Goal: Task Accomplishment & Management: Complete application form

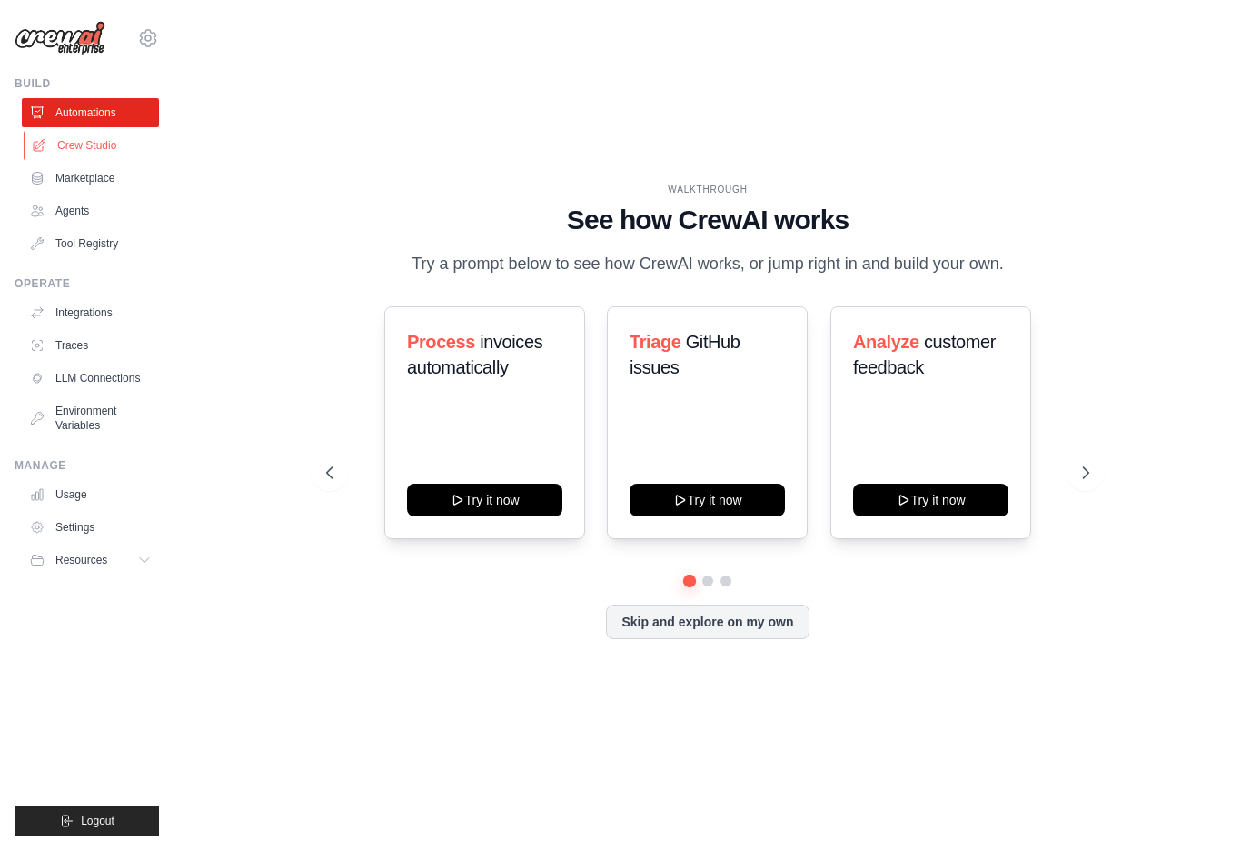
click at [100, 147] on link "Crew Studio" at bounding box center [92, 145] width 137 height 29
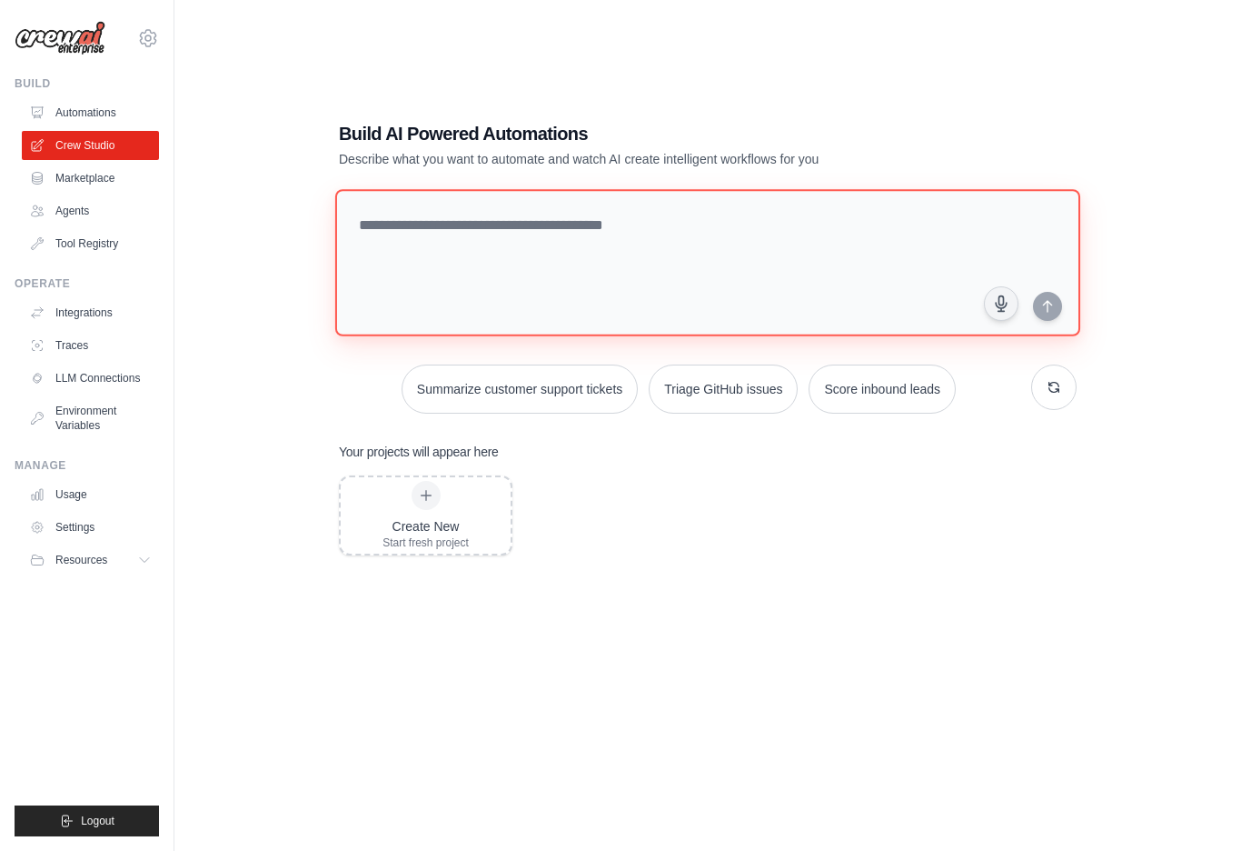
click at [541, 275] on textarea at bounding box center [707, 262] width 745 height 147
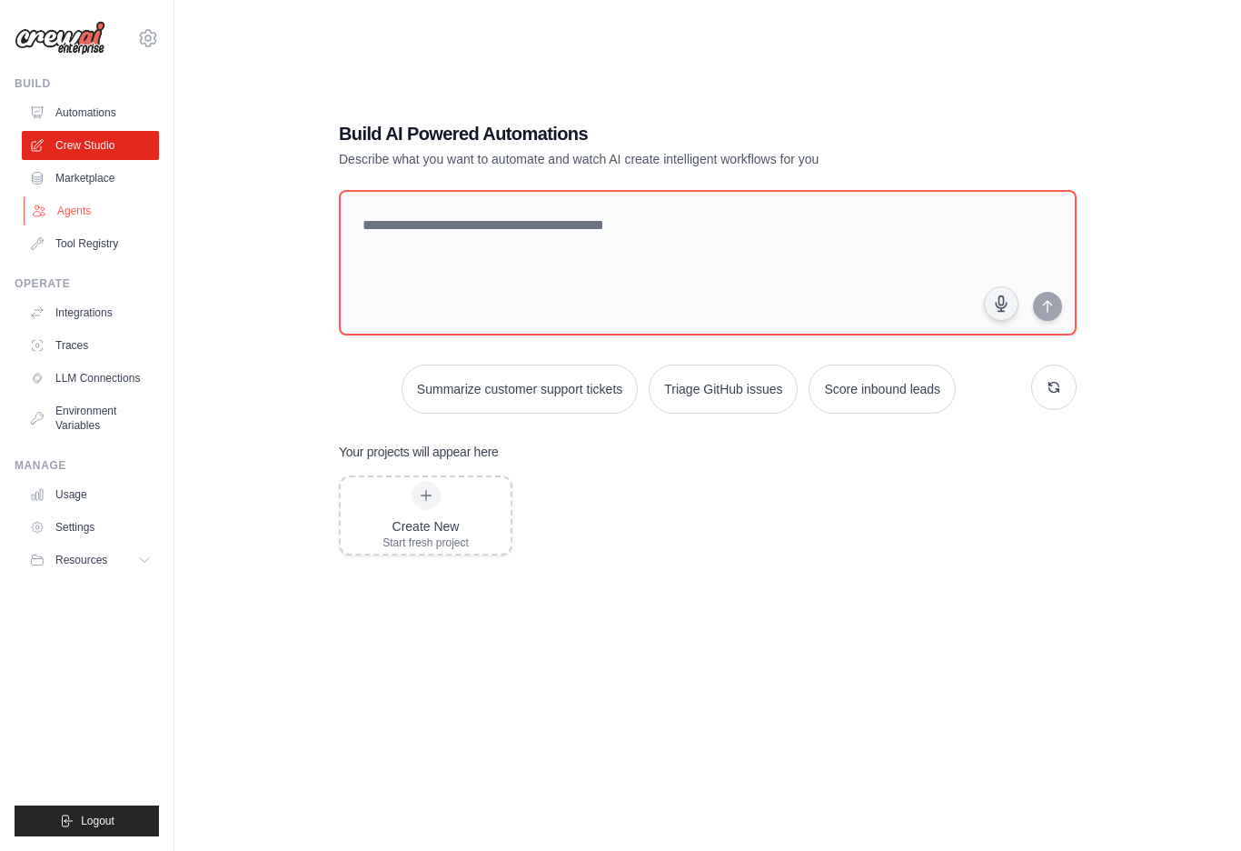
click at [82, 201] on link "Agents" at bounding box center [92, 210] width 137 height 29
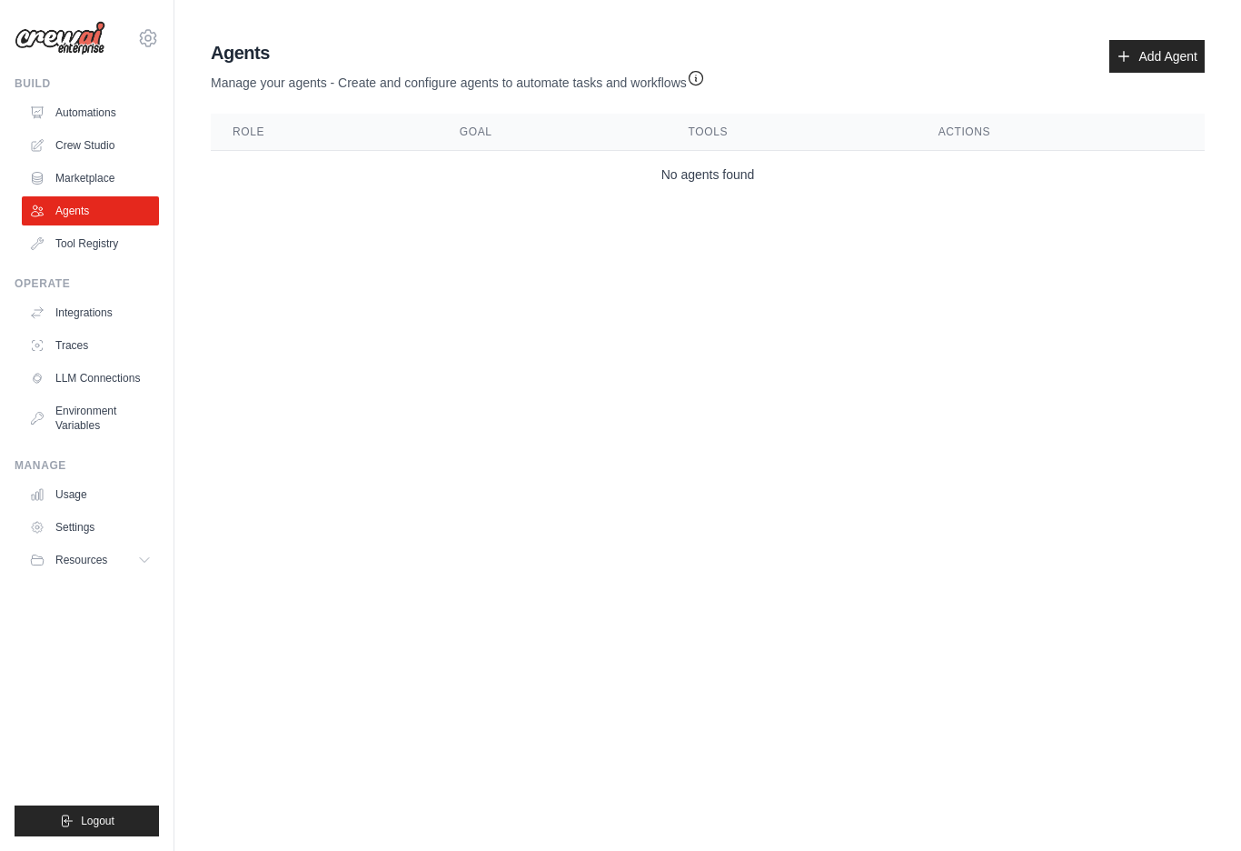
click at [1183, 34] on div "Agents Manage your agents - Create and configure agents to automate tasks and w…" at bounding box center [708, 119] width 1009 height 173
click at [1162, 49] on link "Add Agent" at bounding box center [1157, 56] width 95 height 33
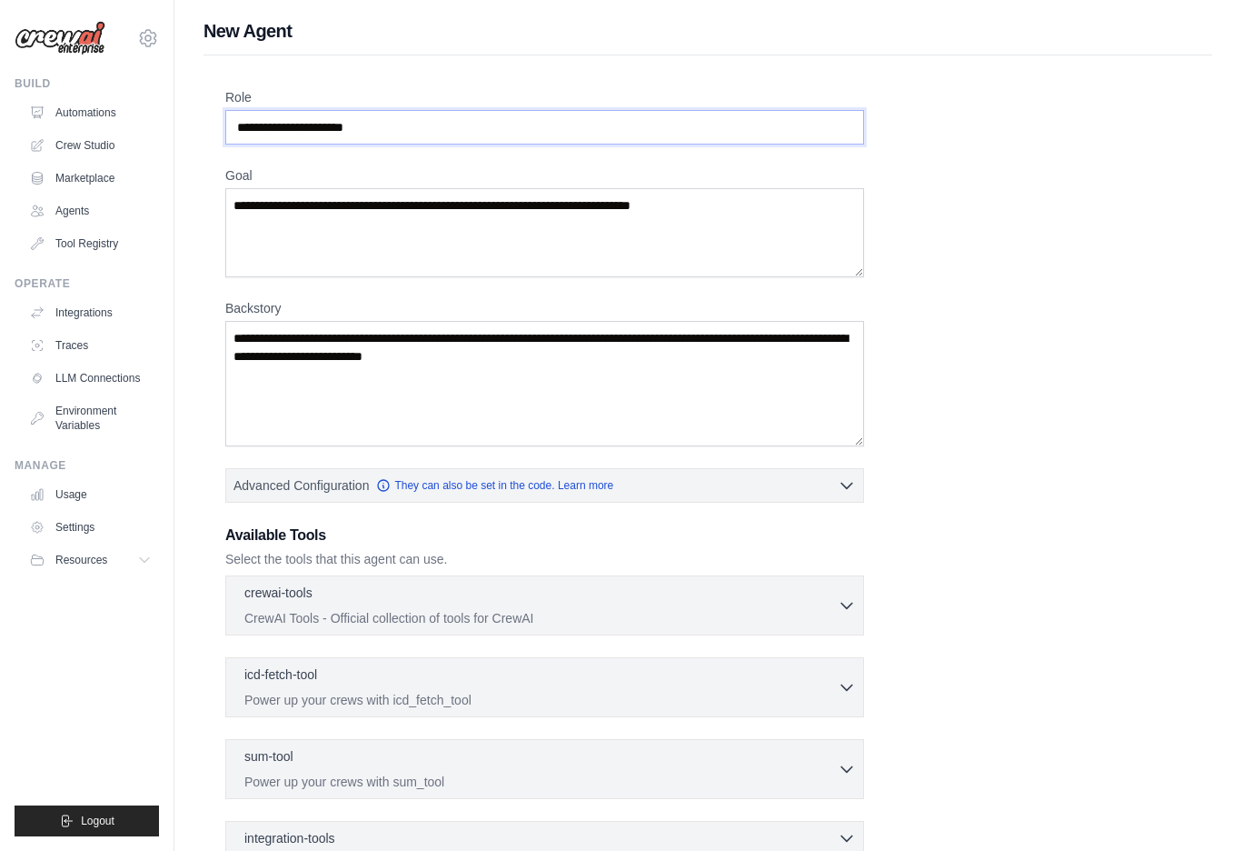
click at [238, 123] on input "Role" at bounding box center [544, 127] width 639 height 35
drag, startPoint x: 238, startPoint y: 123, endPoint x: 461, endPoint y: 134, distance: 222.9
click at [462, 134] on input "Role" at bounding box center [544, 127] width 639 height 35
drag, startPoint x: 444, startPoint y: 134, endPoint x: 190, endPoint y: 134, distance: 254.5
click at [190, 134] on div "New Agent Role Goal [GEOGRAPHIC_DATA] Advanced Configuration They can also be s…" at bounding box center [707, 528] width 1067 height 1021
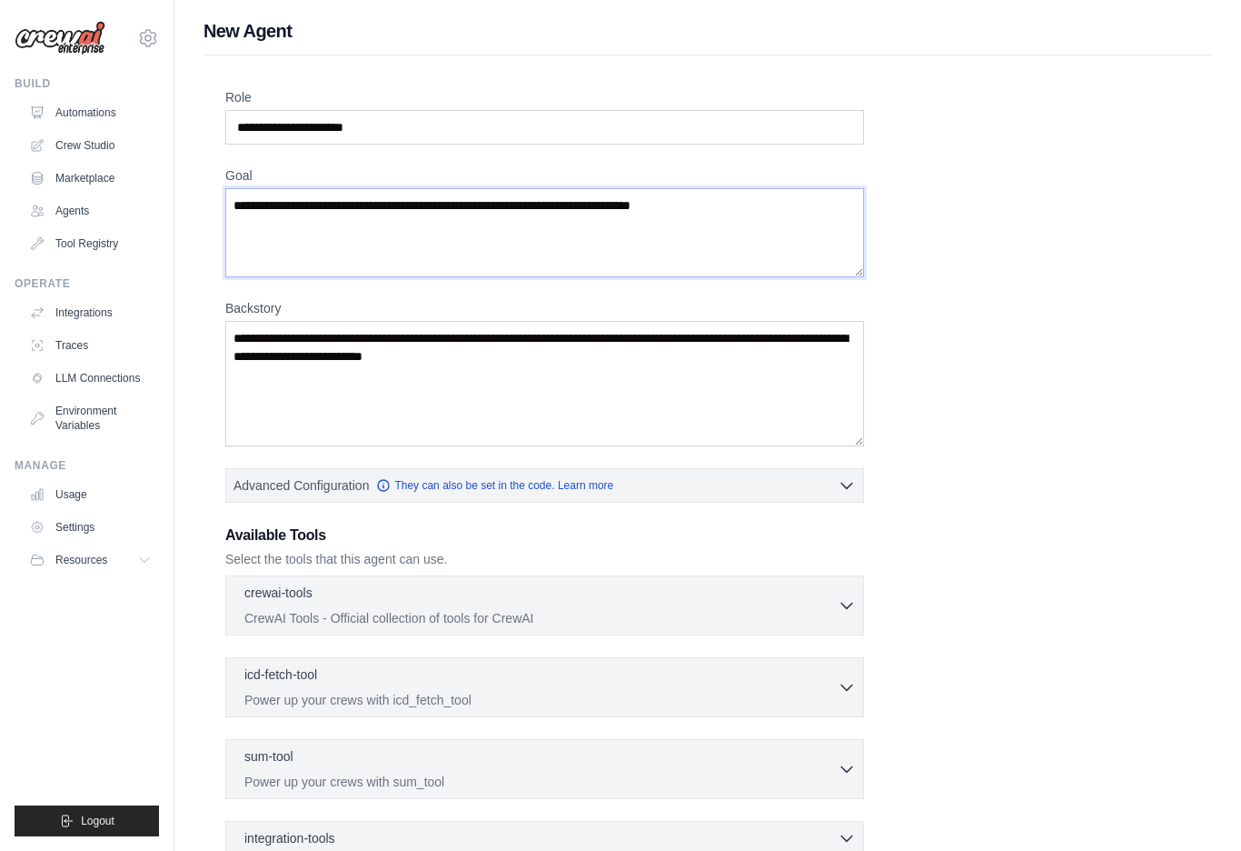
click at [283, 195] on textarea "Goal" at bounding box center [544, 232] width 639 height 89
drag, startPoint x: 251, startPoint y: 207, endPoint x: 414, endPoint y: 206, distance: 162.7
click at [414, 206] on textarea "Goal" at bounding box center [544, 232] width 639 height 89
drag, startPoint x: 453, startPoint y: 204, endPoint x: 582, endPoint y: 208, distance: 129.1
click at [582, 209] on textarea "Goal" at bounding box center [544, 232] width 639 height 89
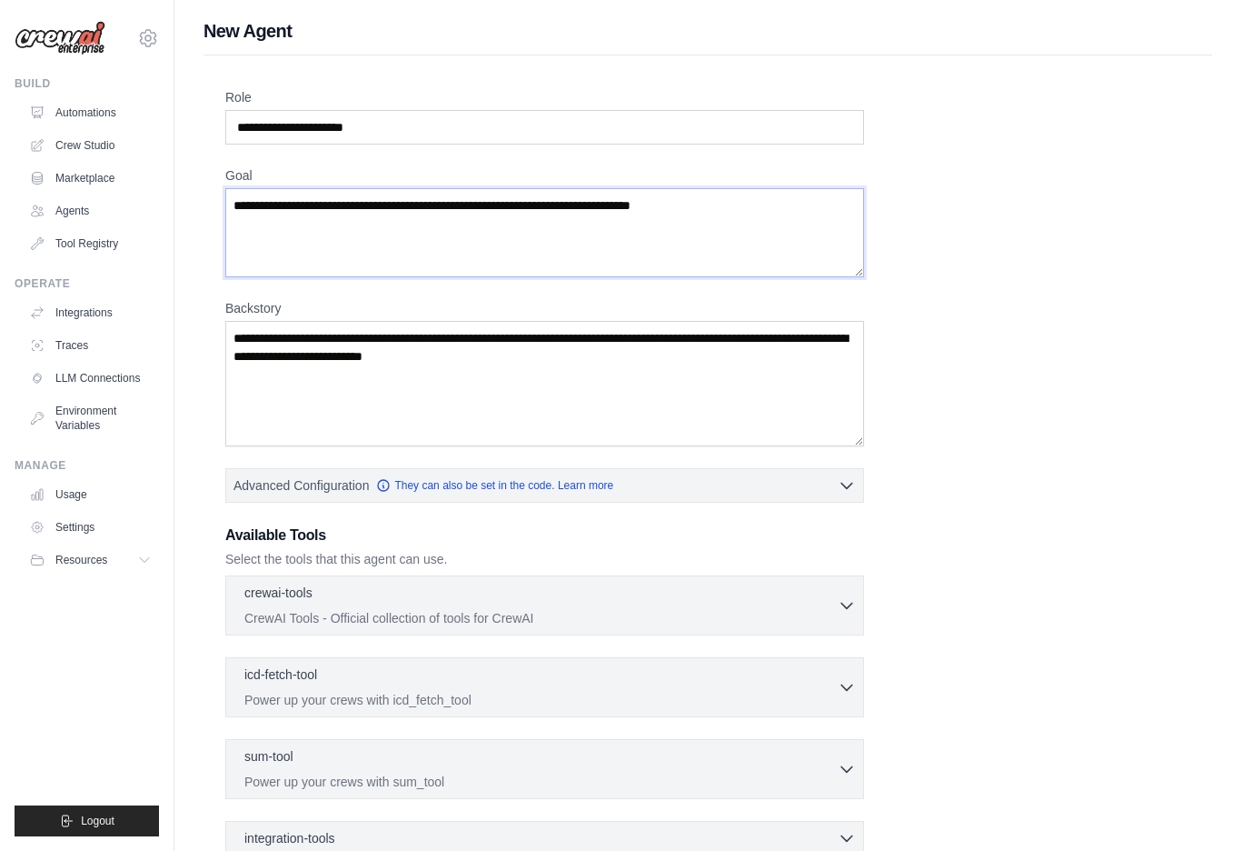
drag, startPoint x: 560, startPoint y: 203, endPoint x: 732, endPoint y: 205, distance: 171.8
click at [732, 205] on textarea "Goal" at bounding box center [544, 232] width 639 height 89
click at [269, 360] on textarea "Backstory" at bounding box center [544, 383] width 639 height 125
drag, startPoint x: 246, startPoint y: 336, endPoint x: 571, endPoint y: 373, distance: 326.5
click at [571, 373] on textarea "Backstory" at bounding box center [544, 383] width 639 height 125
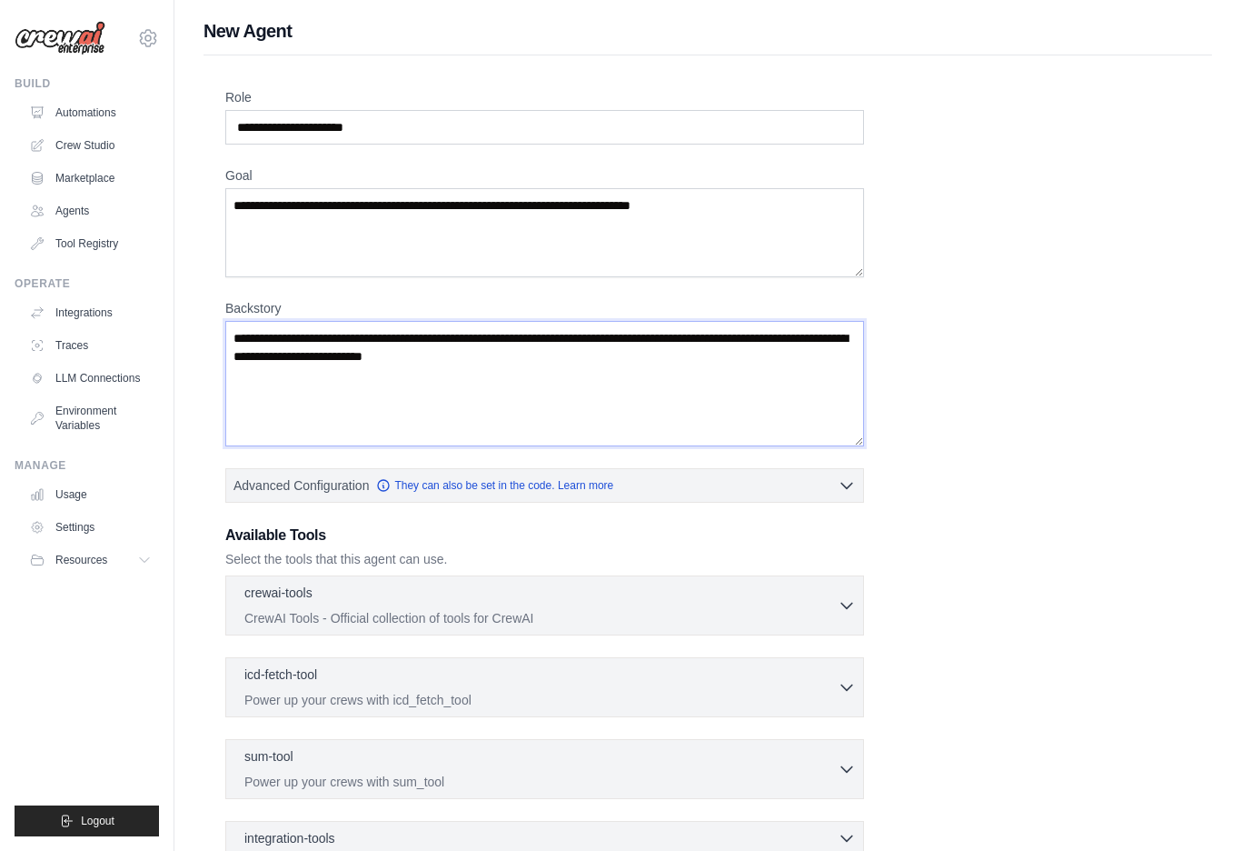
click at [571, 373] on textarea "Backstory" at bounding box center [544, 383] width 639 height 125
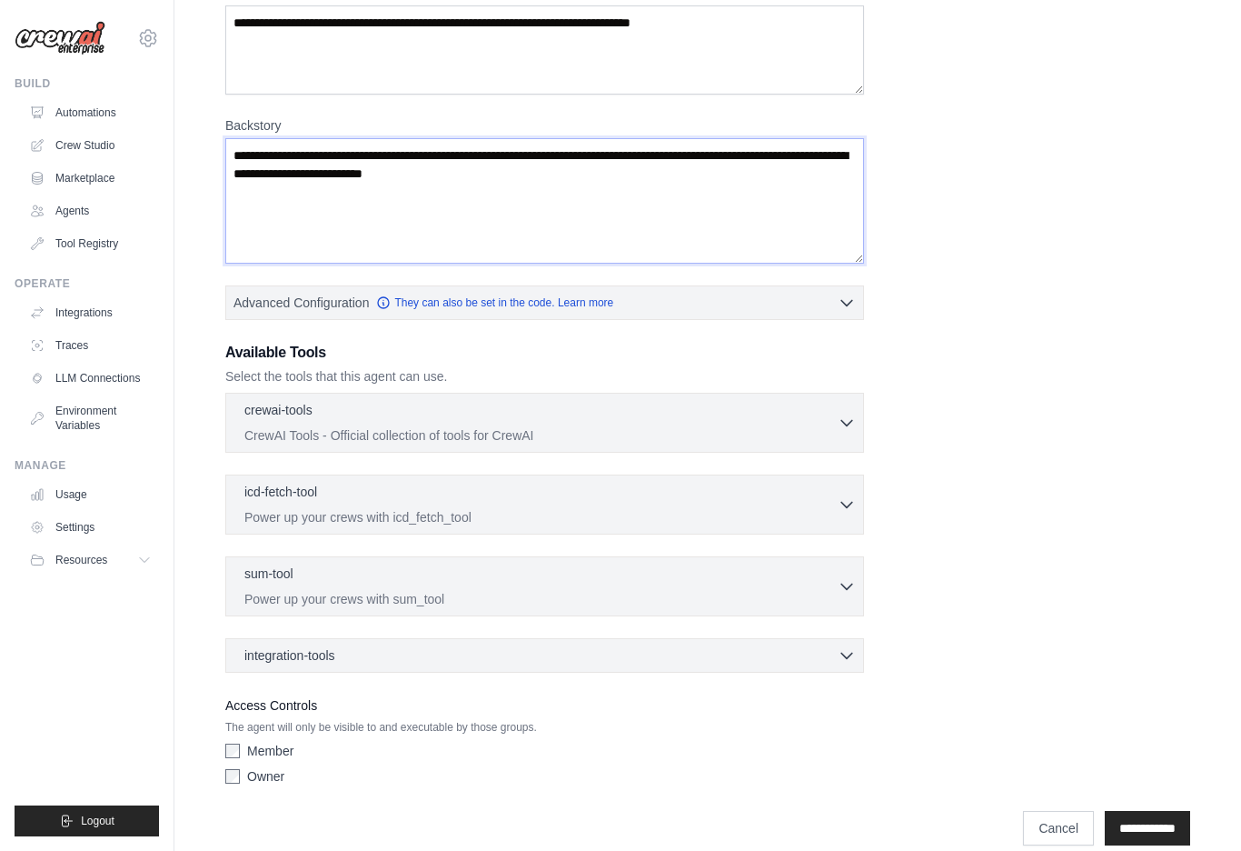
scroll to position [206, 0]
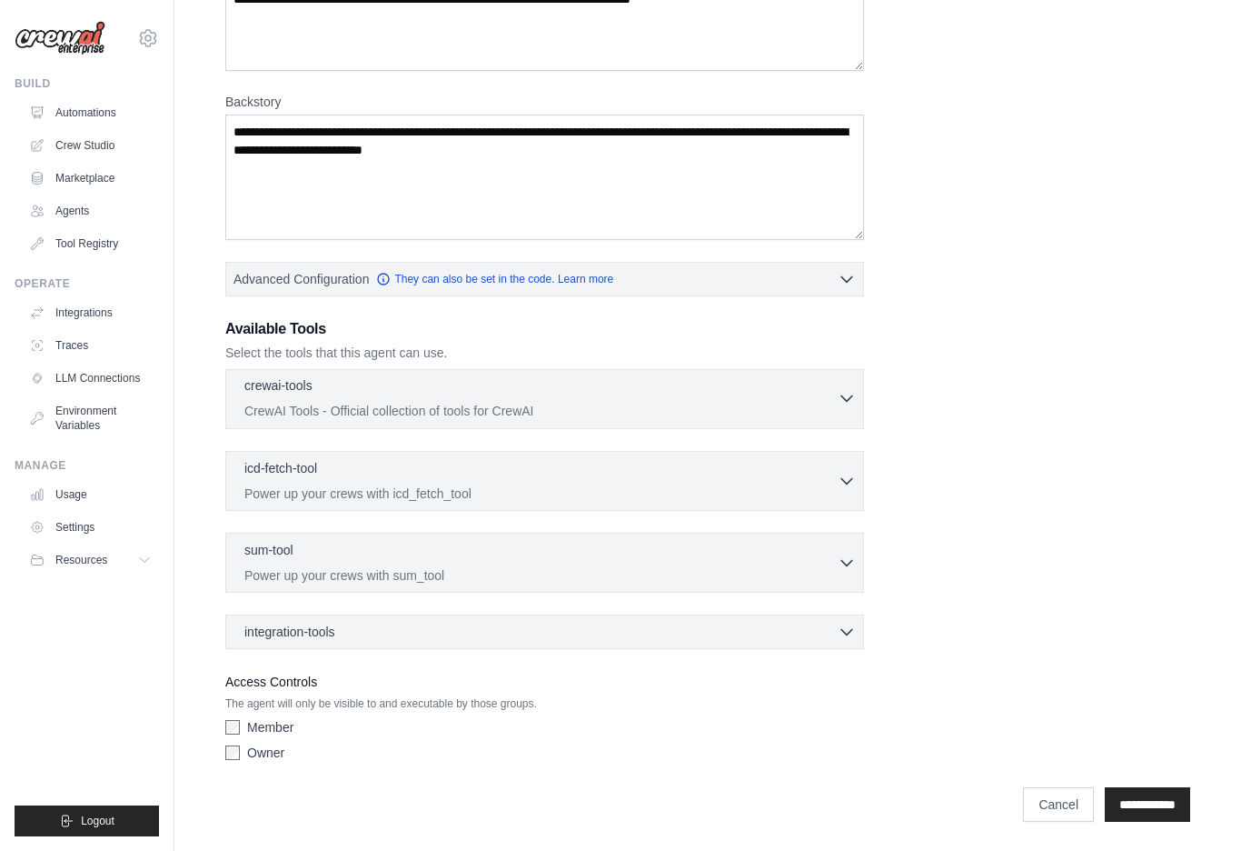
click at [385, 398] on div "crewai-tools 0 selected CrewAI Tools - Official collection of tools for CrewAI" at bounding box center [540, 398] width 593 height 44
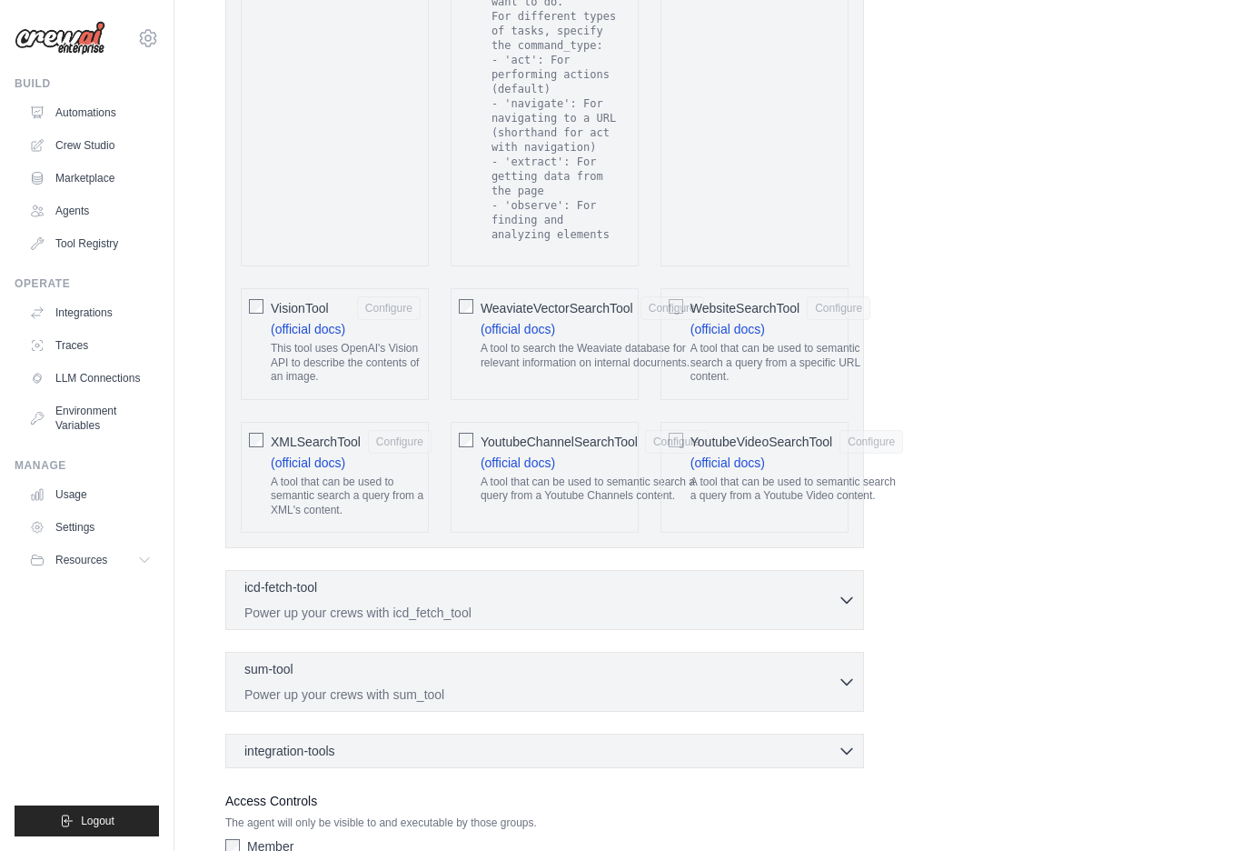
scroll to position [3853, 0]
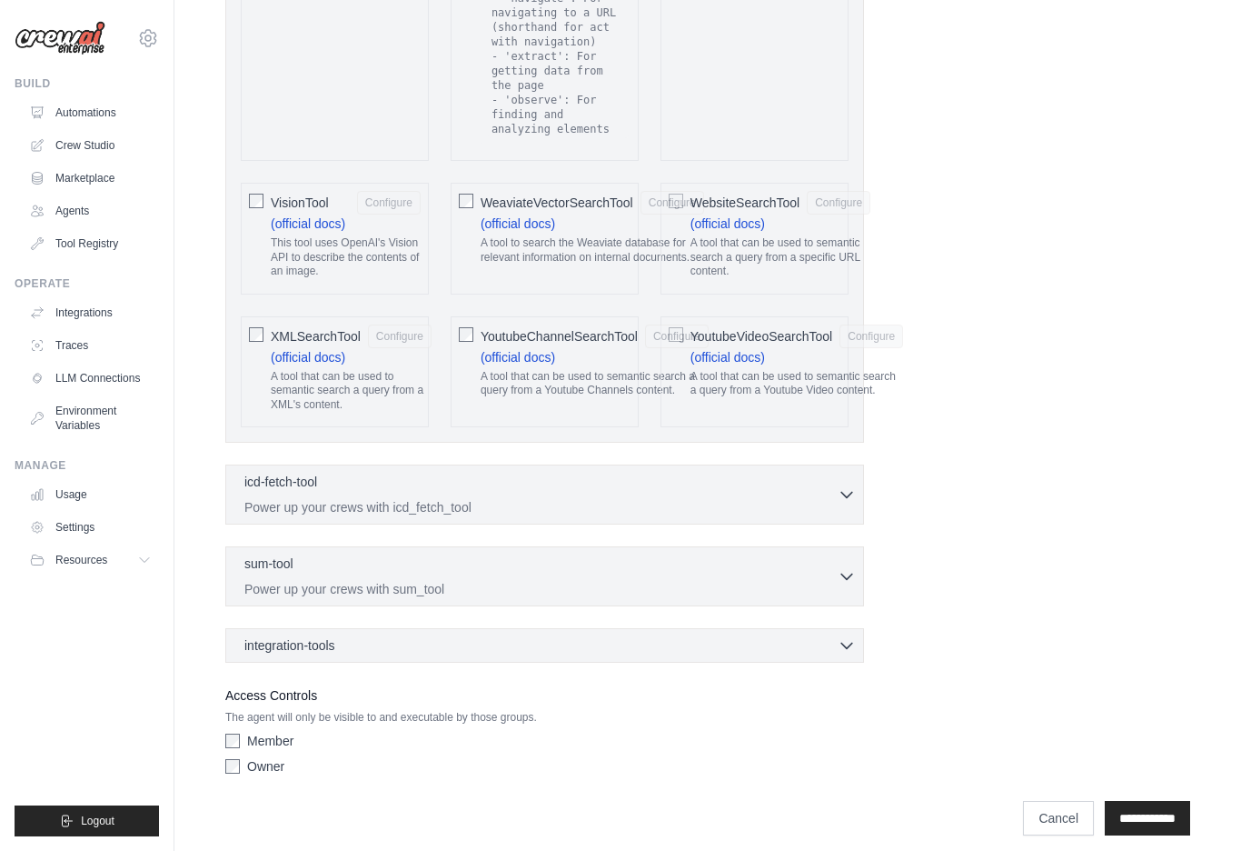
click at [334, 464] on div "icd-fetch-tool 0 selected Power up your crews with icd_fetch_tool IcdFetchTool" at bounding box center [544, 494] width 639 height 60
click at [549, 497] on p "Power up your crews with icd_fetch_tool" at bounding box center [540, 506] width 593 height 18
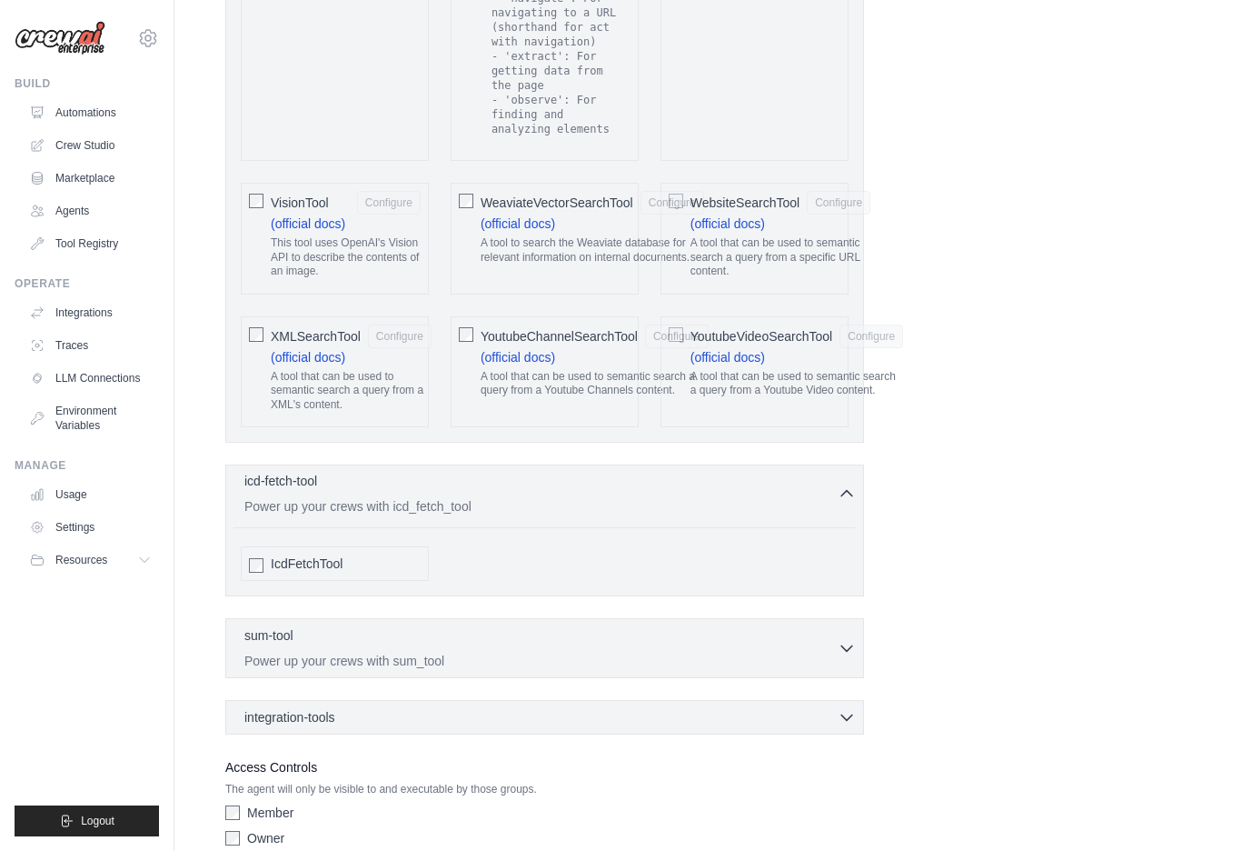
click at [549, 497] on p "Power up your crews with icd_fetch_tool" at bounding box center [540, 506] width 593 height 18
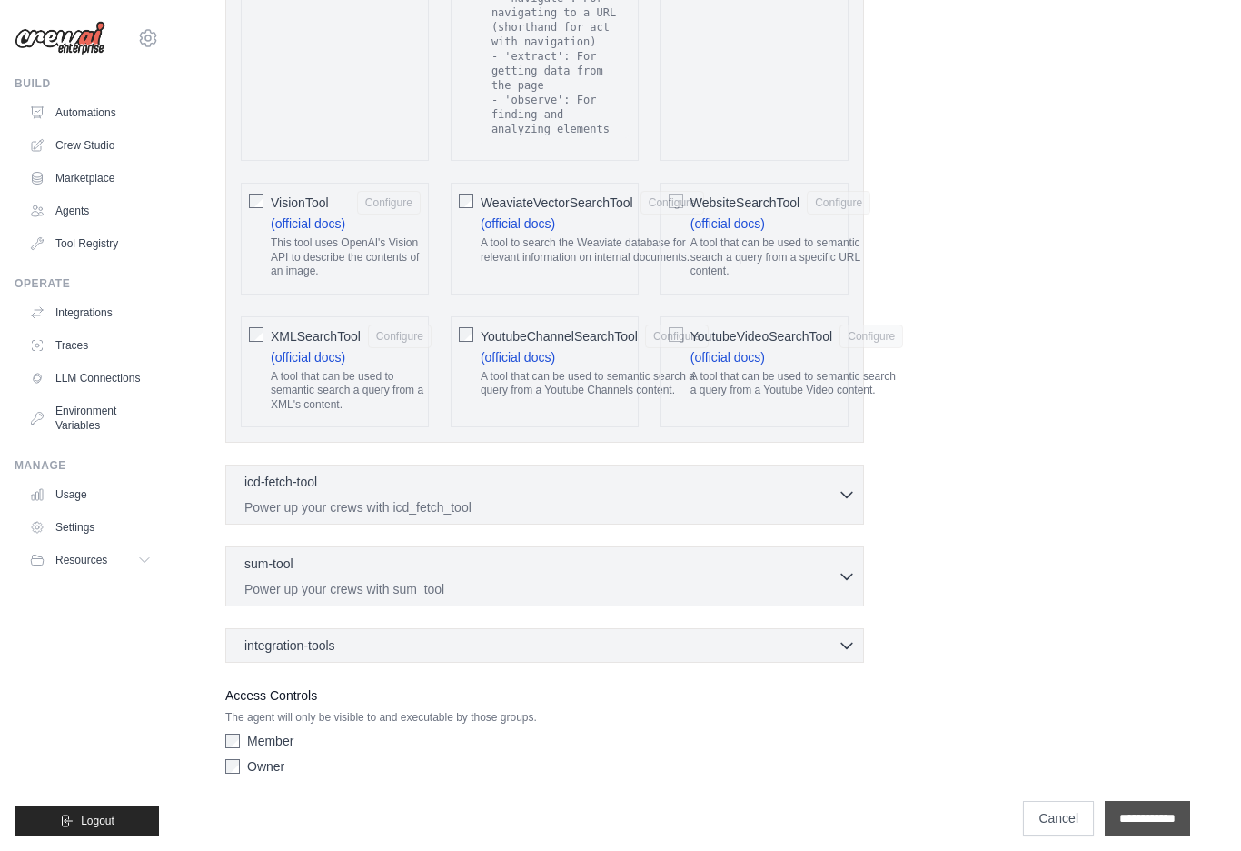
click at [1157, 812] on input "**********" at bounding box center [1147, 818] width 85 height 35
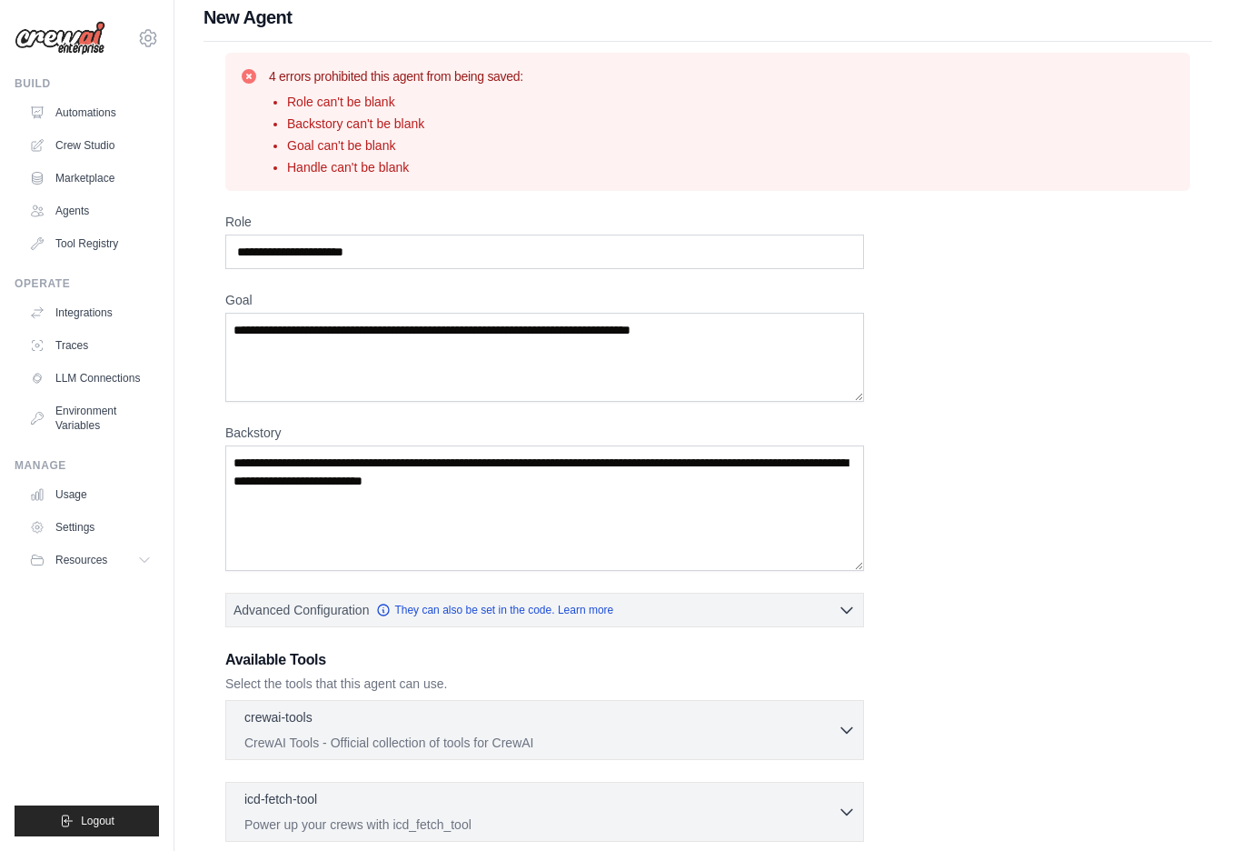
scroll to position [13, 0]
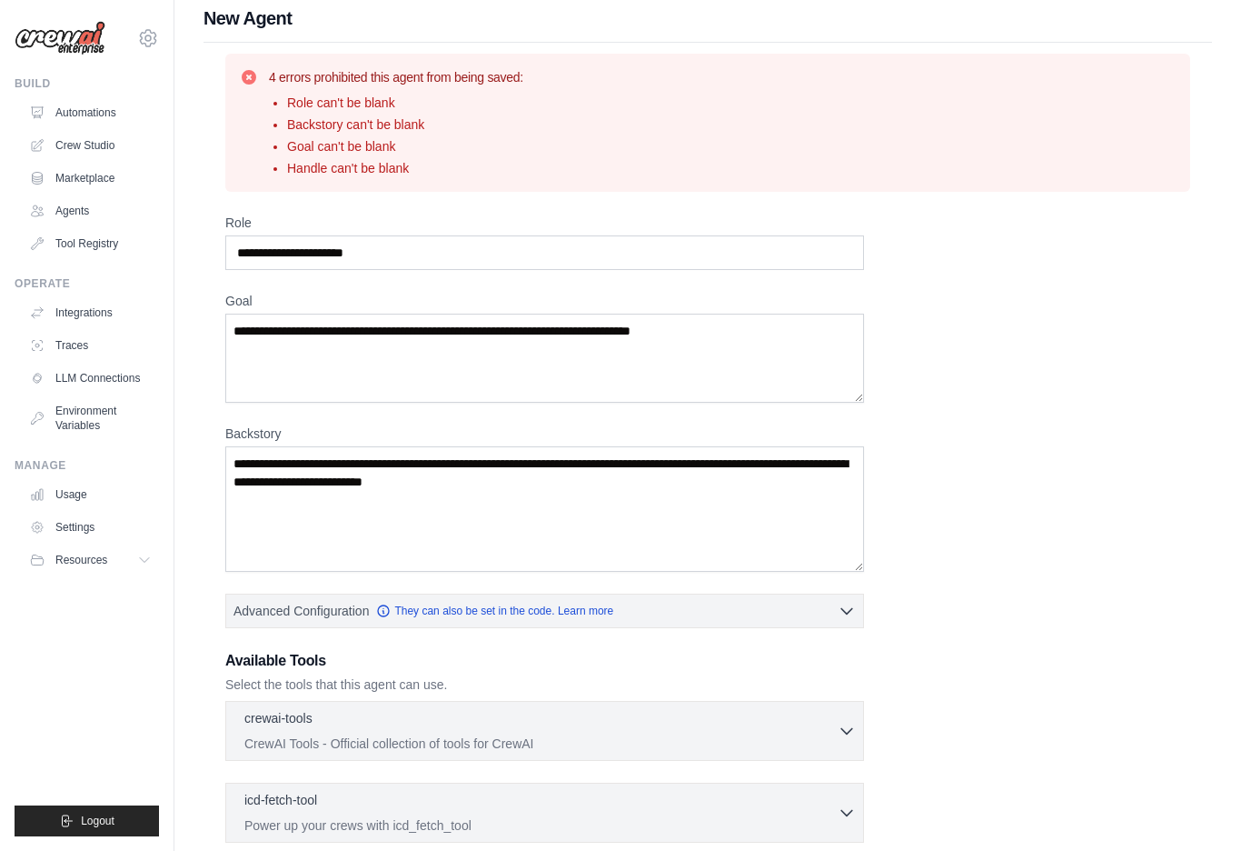
click at [355, 280] on div "Role Goal [GEOGRAPHIC_DATA] Advanced Configuration They can also be set in the …" at bounding box center [707, 657] width 965 height 887
click at [381, 262] on input "Role" at bounding box center [544, 252] width 639 height 35
click at [414, 258] on input "Role" at bounding box center [544, 252] width 639 height 35
type input "**********"
click at [363, 354] on textarea "Goal" at bounding box center [544, 358] width 639 height 89
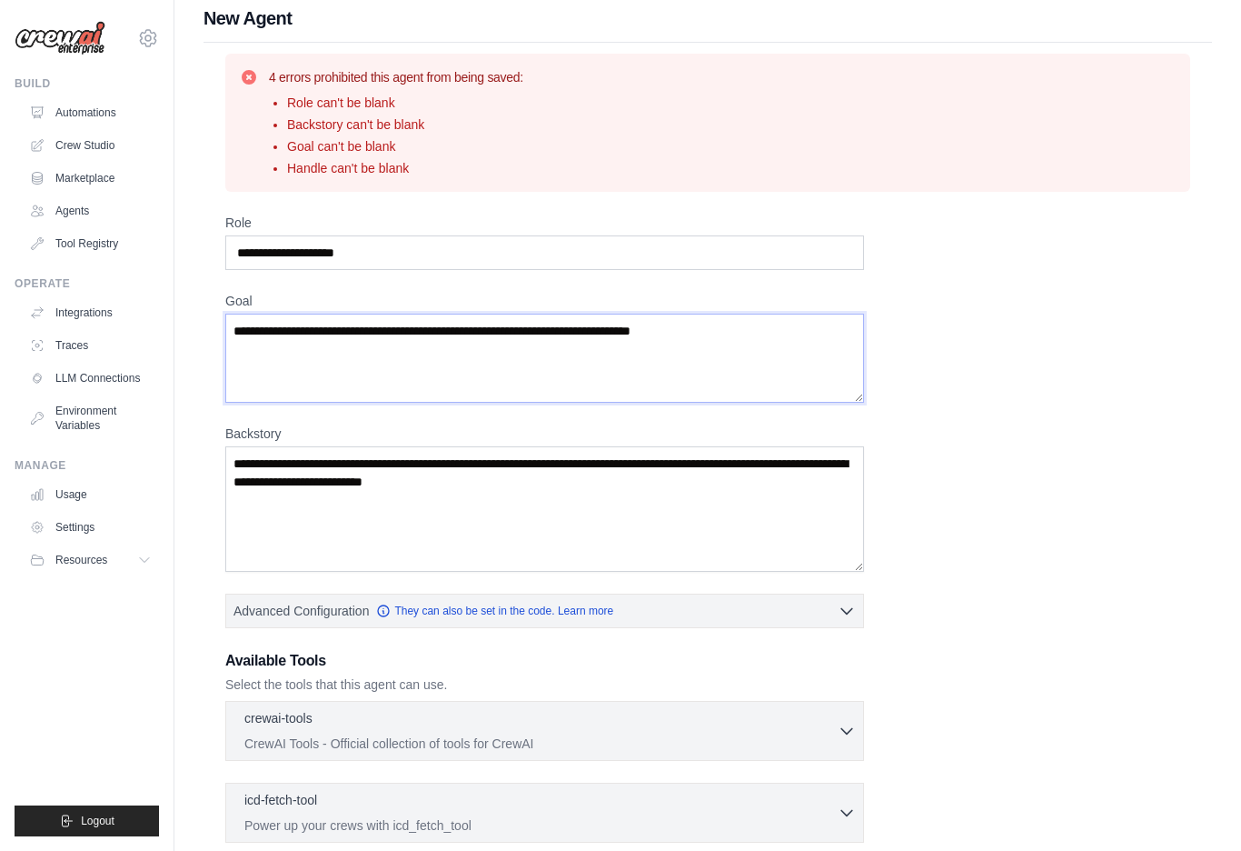
click at [325, 331] on textarea "Goal" at bounding box center [544, 358] width 639 height 89
type textarea "**********"
click at [335, 508] on textarea "Backstory" at bounding box center [544, 508] width 639 height 125
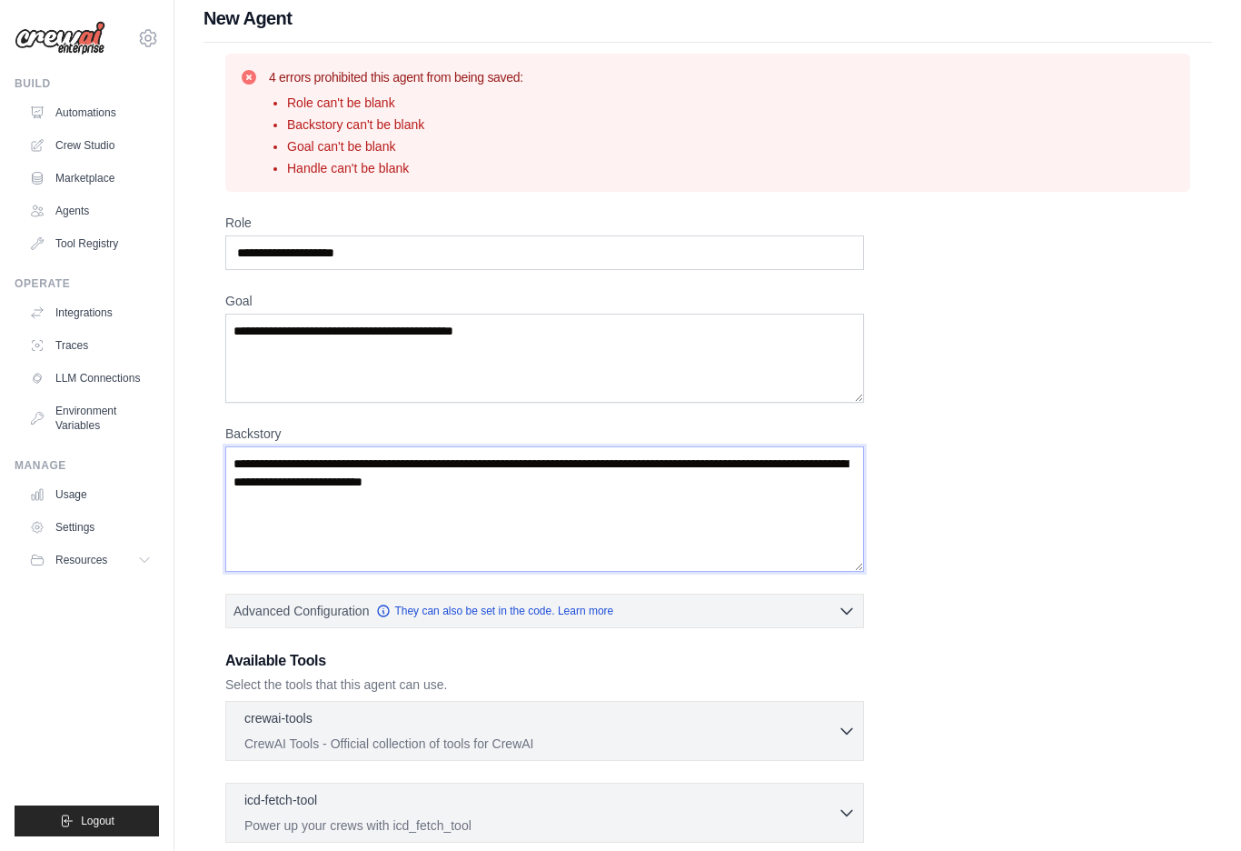
click at [340, 505] on textarea "Backstory" at bounding box center [544, 508] width 639 height 125
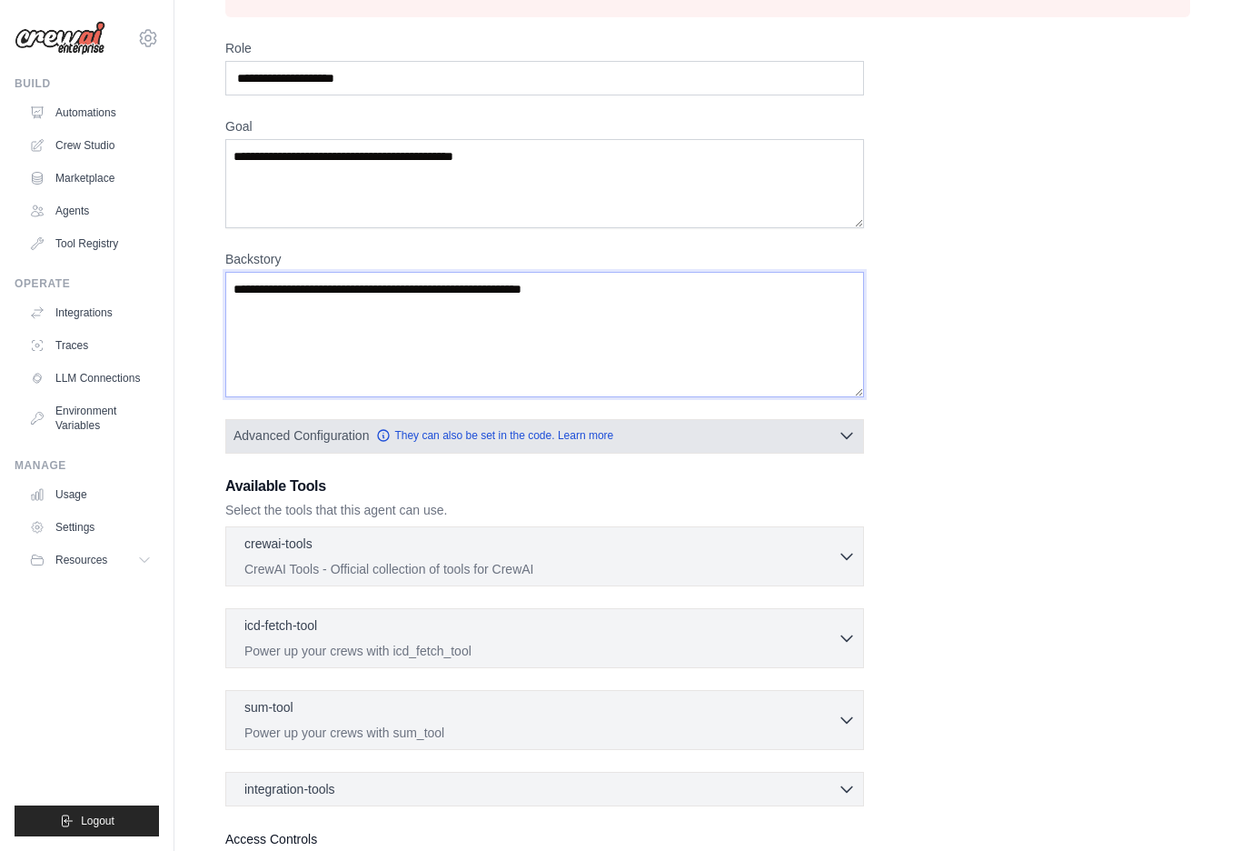
scroll to position [344, 0]
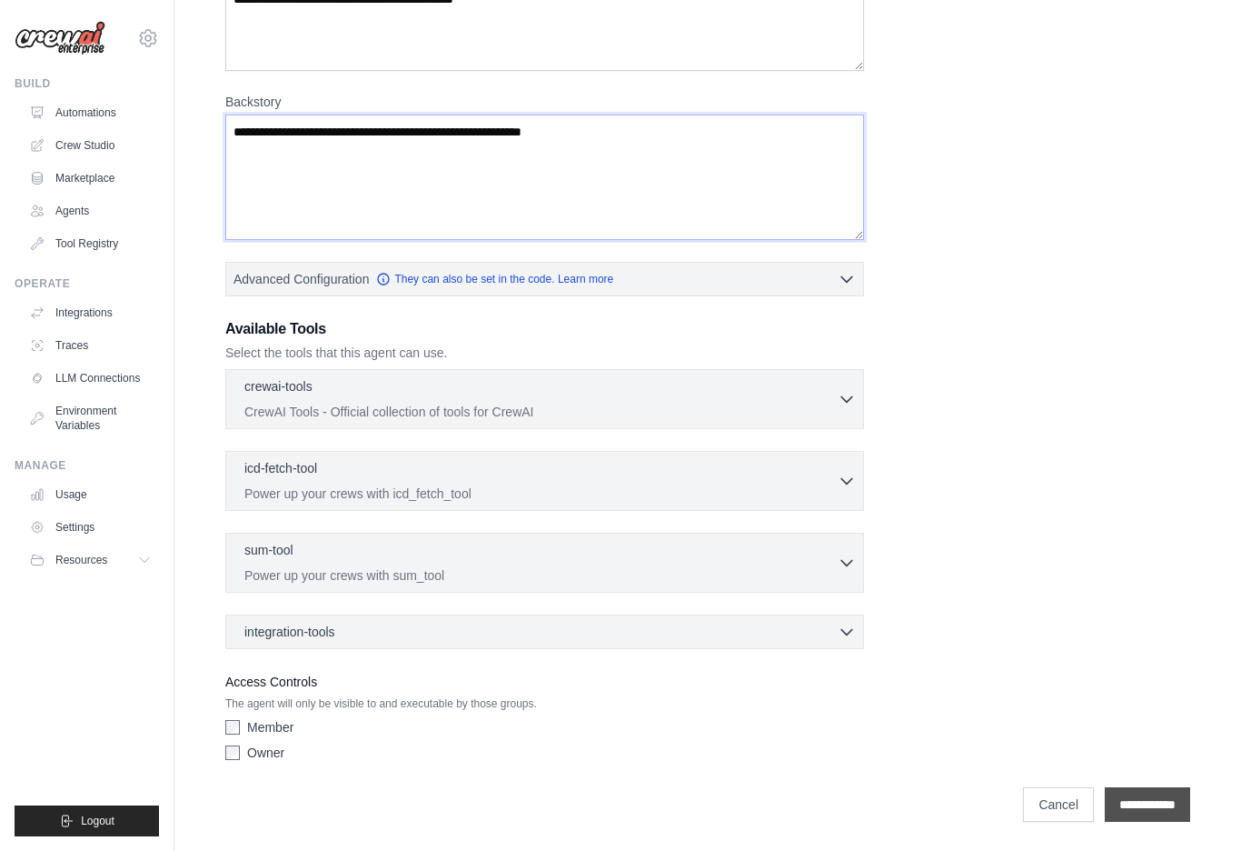
type textarea "**********"
click at [1119, 794] on input "**********" at bounding box center [1147, 804] width 85 height 35
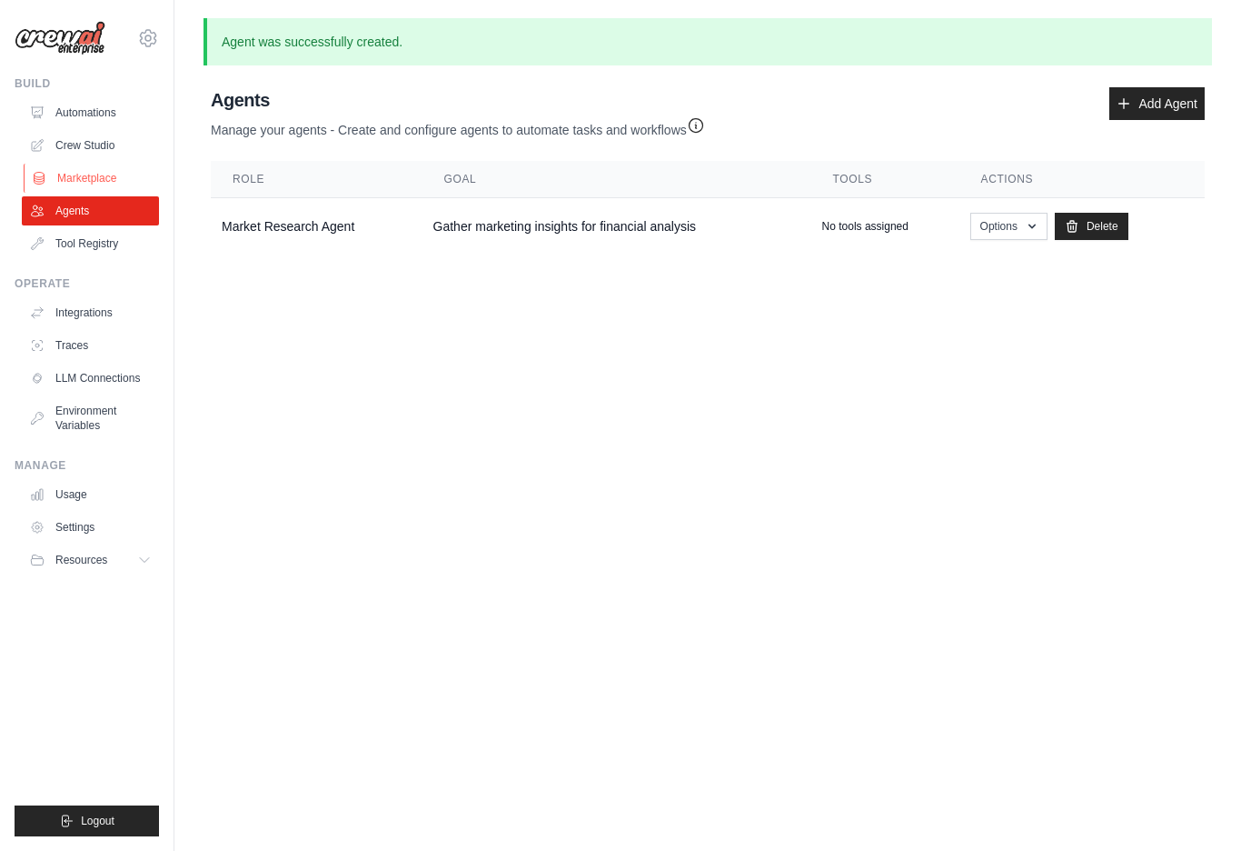
click at [100, 181] on link "Marketplace" at bounding box center [92, 178] width 137 height 29
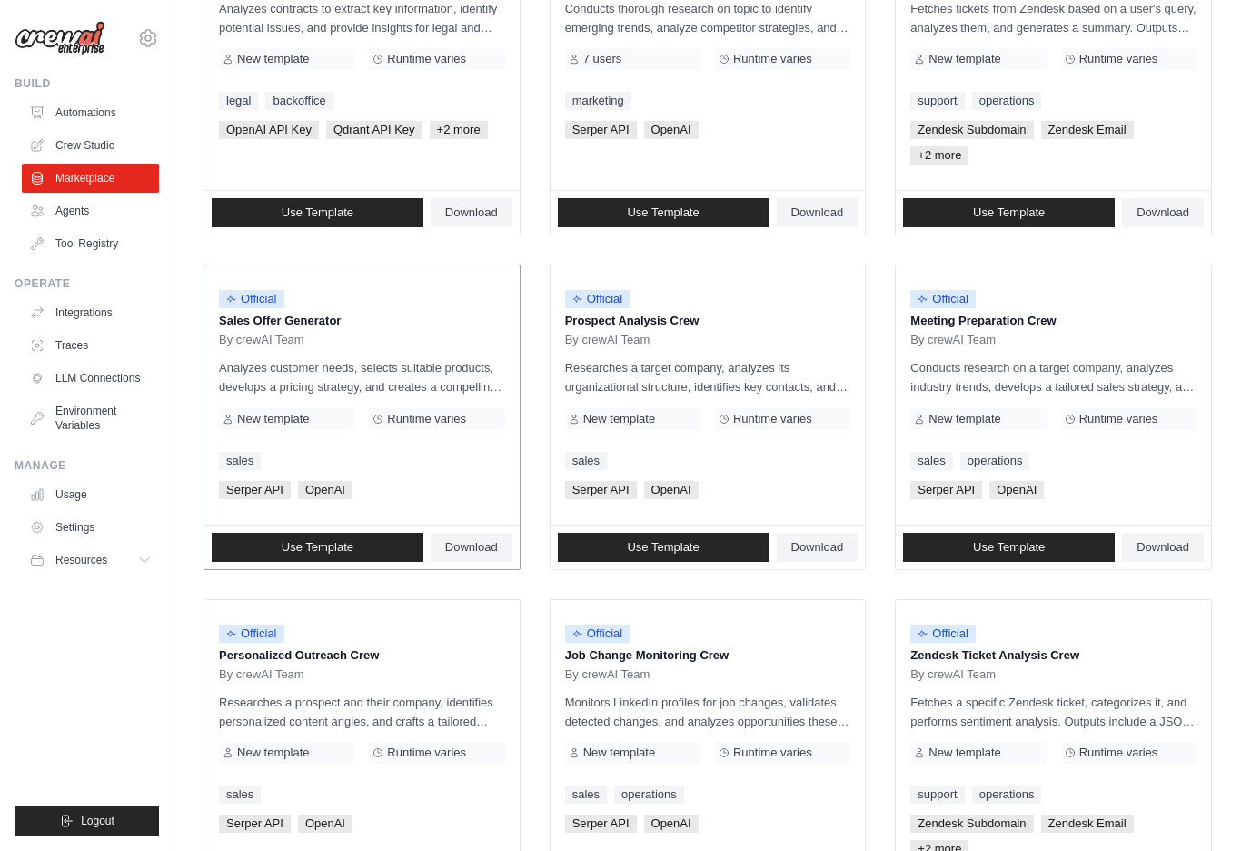
scroll to position [413, 0]
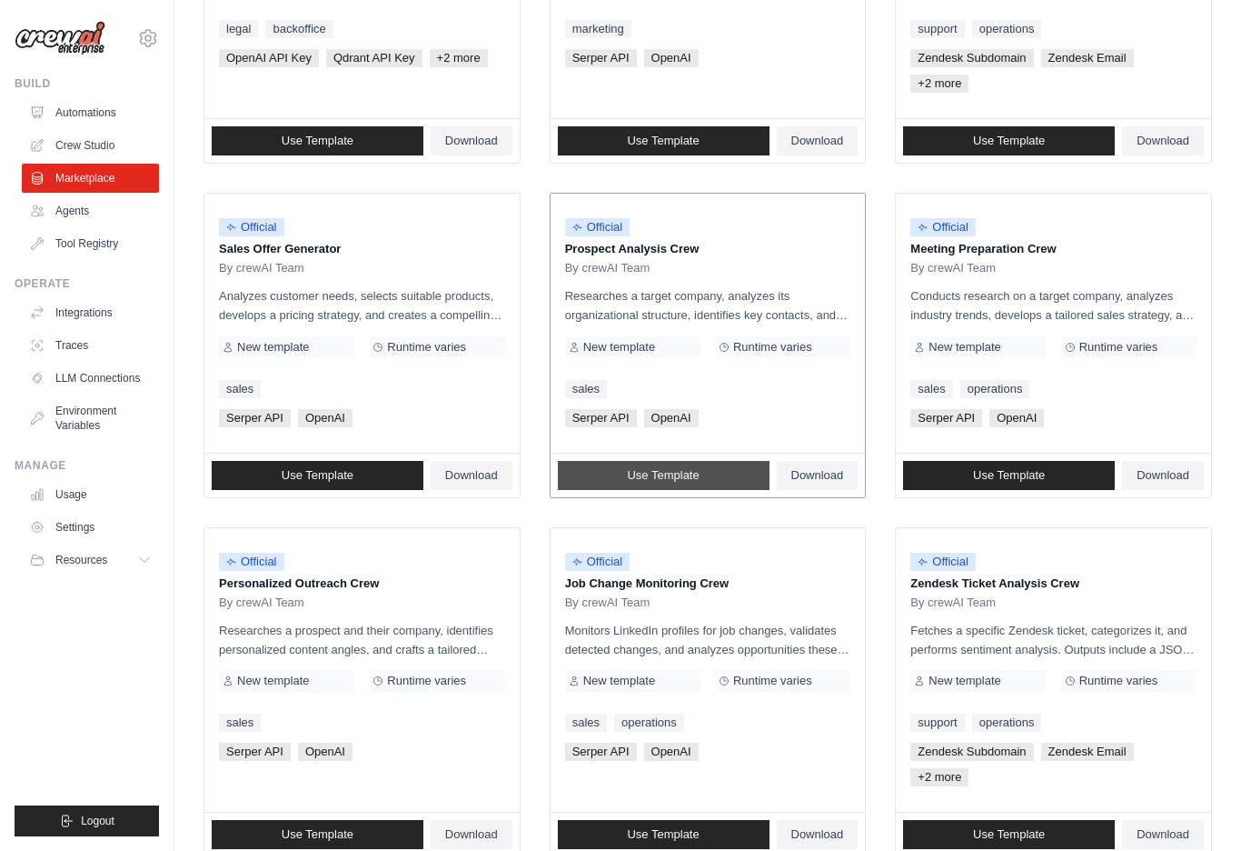
click at [716, 475] on link "Use Template" at bounding box center [664, 475] width 212 height 29
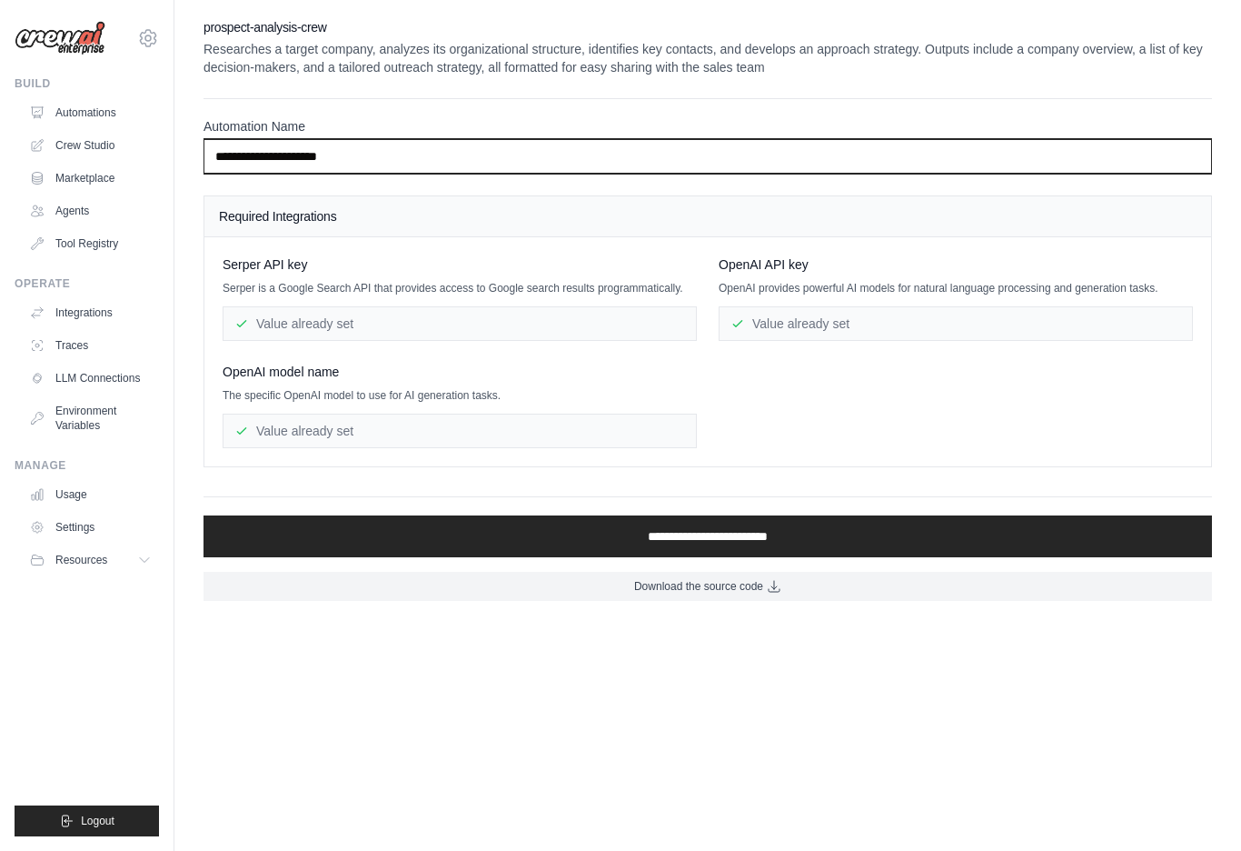
click at [330, 164] on input "**********" at bounding box center [708, 156] width 1009 height 35
click at [359, 154] on input "**********" at bounding box center [708, 156] width 1009 height 35
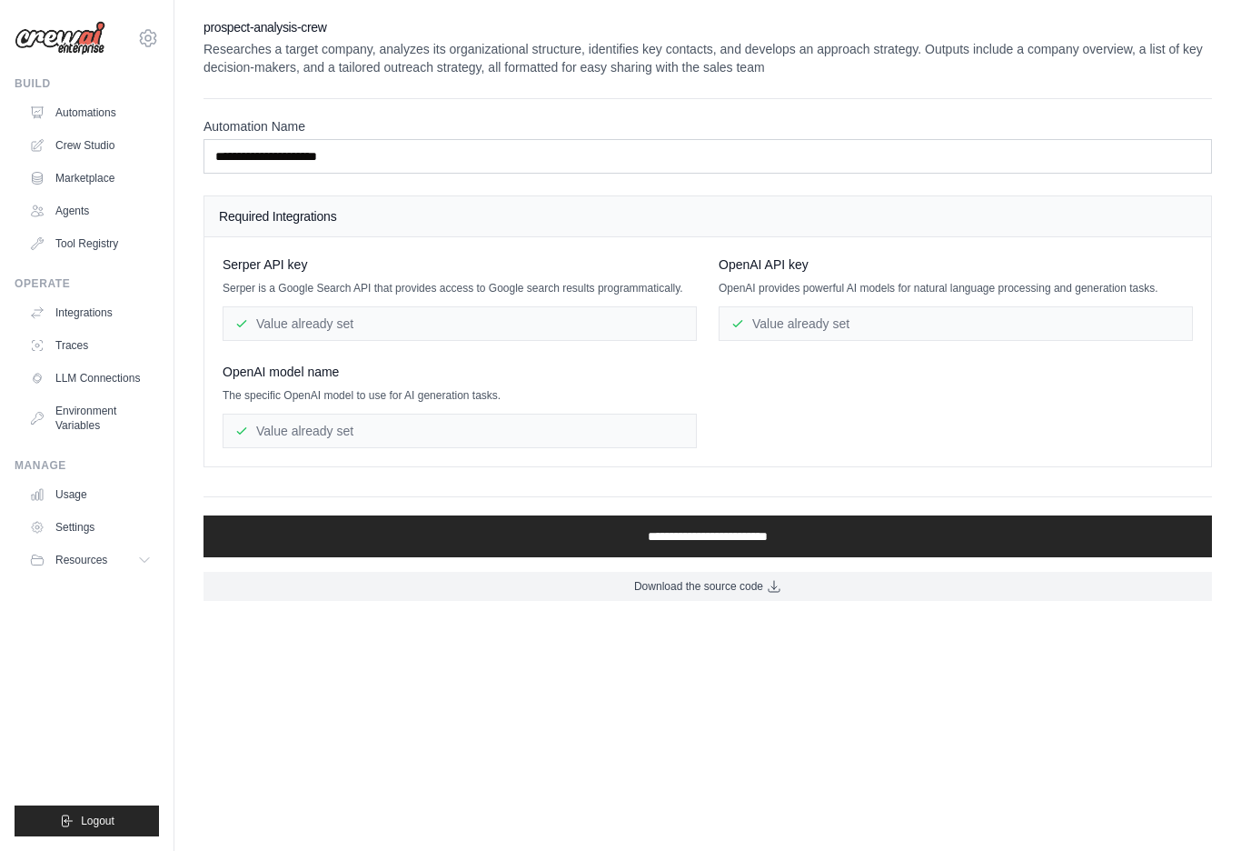
click at [300, 232] on div "Required Integrations" at bounding box center [707, 216] width 1007 height 41
click at [326, 217] on h4 "Required Integrations" at bounding box center [708, 216] width 978 height 18
click at [288, 314] on div "Value already set" at bounding box center [460, 323] width 474 height 35
drag, startPoint x: 251, startPoint y: 264, endPoint x: 359, endPoint y: 256, distance: 108.5
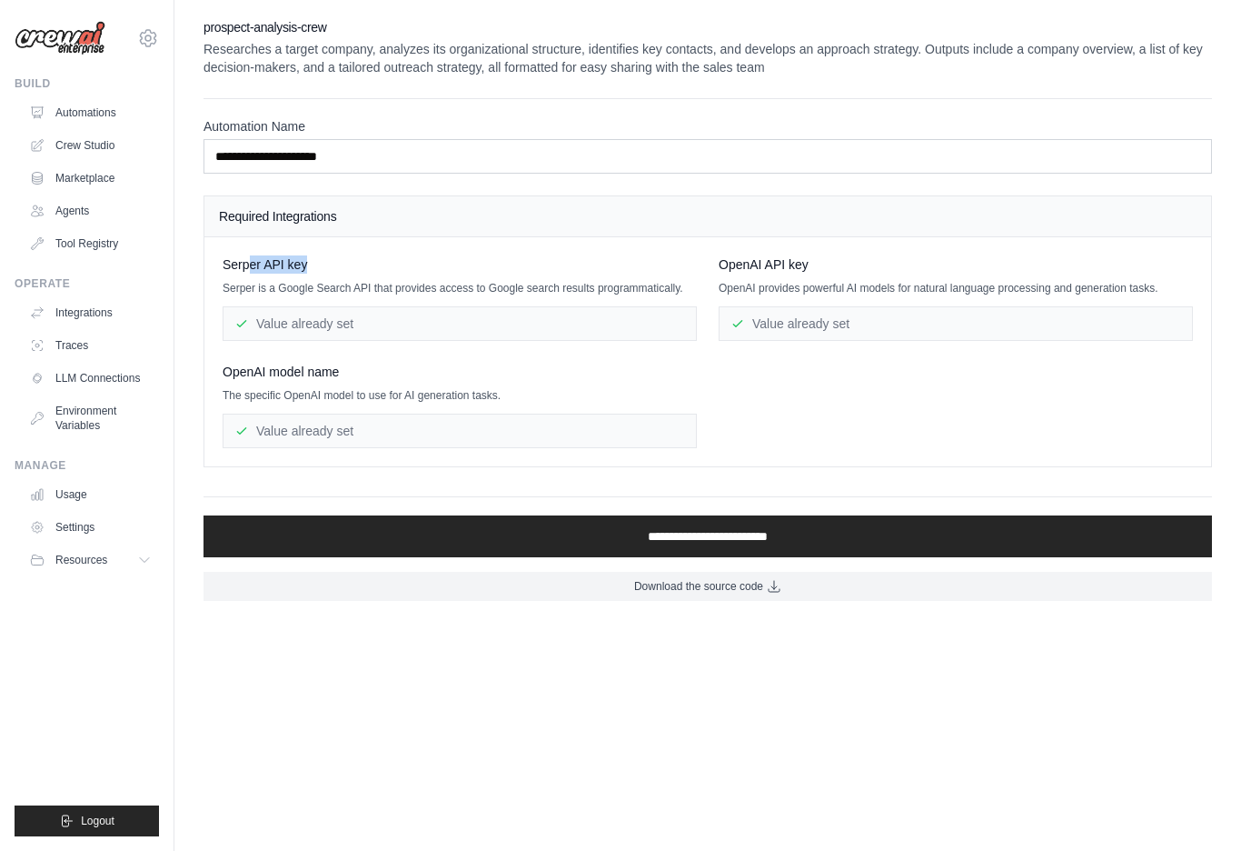
click at [360, 256] on div "Serper API key" at bounding box center [460, 264] width 474 height 18
click at [359, 331] on div "Value already set" at bounding box center [460, 323] width 474 height 35
click at [733, 264] on span "OpenAI API key" at bounding box center [764, 264] width 90 height 18
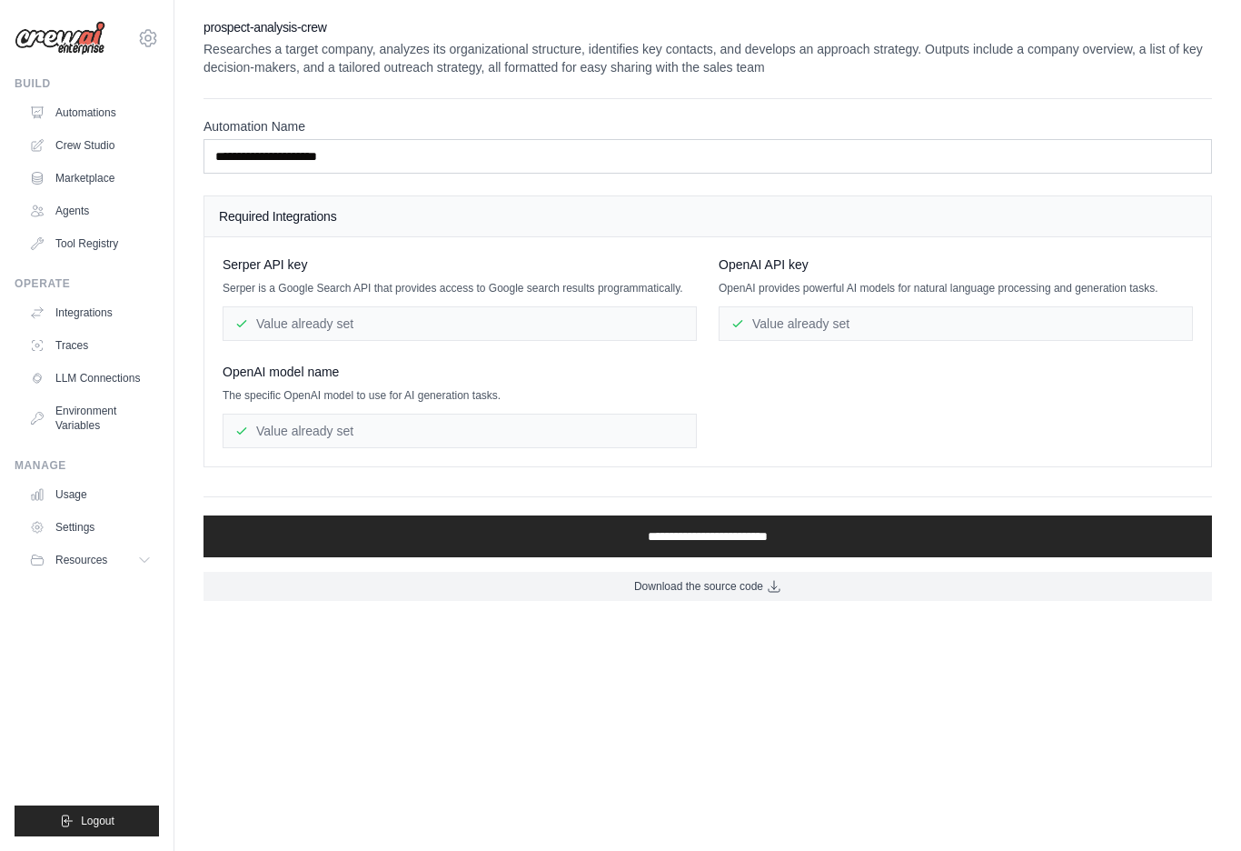
click at [265, 378] on span "OpenAI model name" at bounding box center [281, 372] width 116 height 18
click at [364, 376] on div "OpenAI model name" at bounding box center [460, 372] width 474 height 18
click at [90, 234] on link "Tool Registry" at bounding box center [92, 243] width 137 height 29
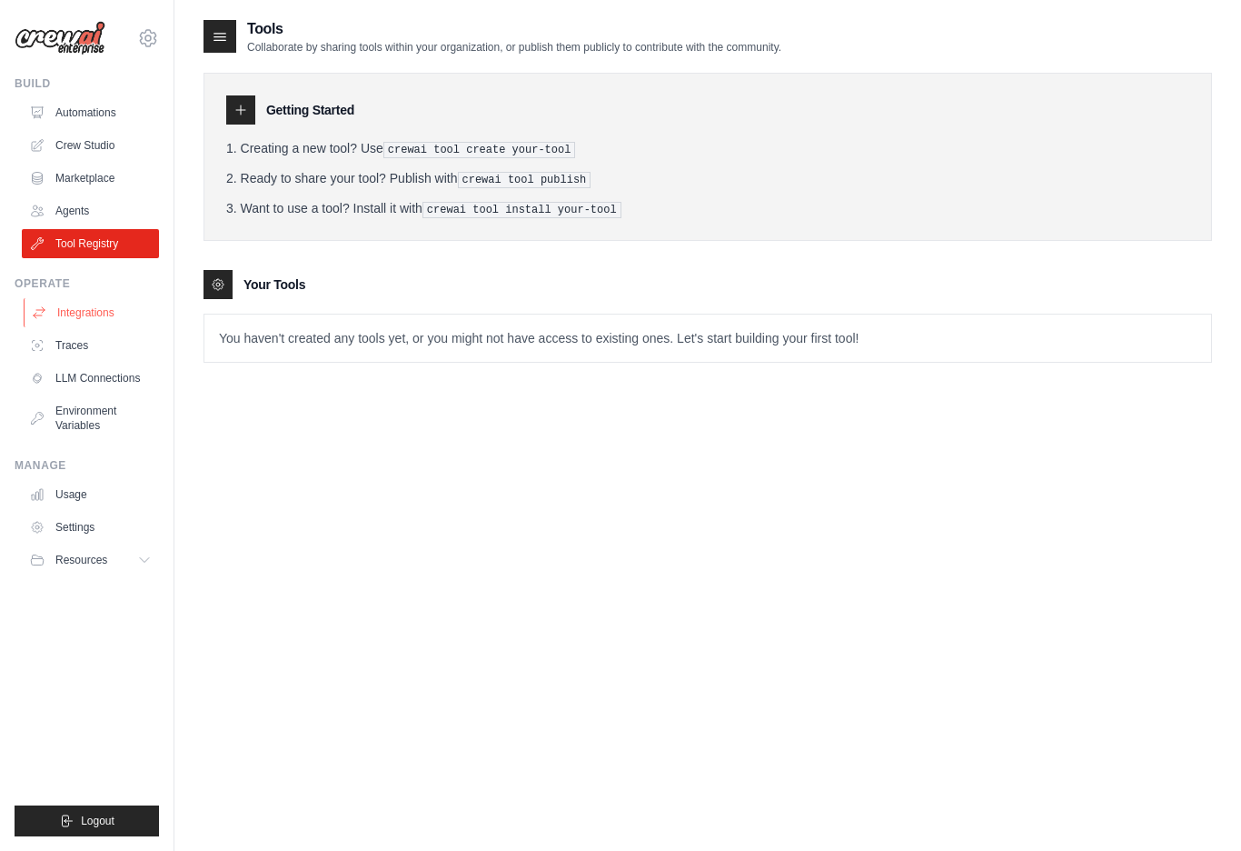
click at [121, 321] on link "Integrations" at bounding box center [92, 312] width 137 height 29
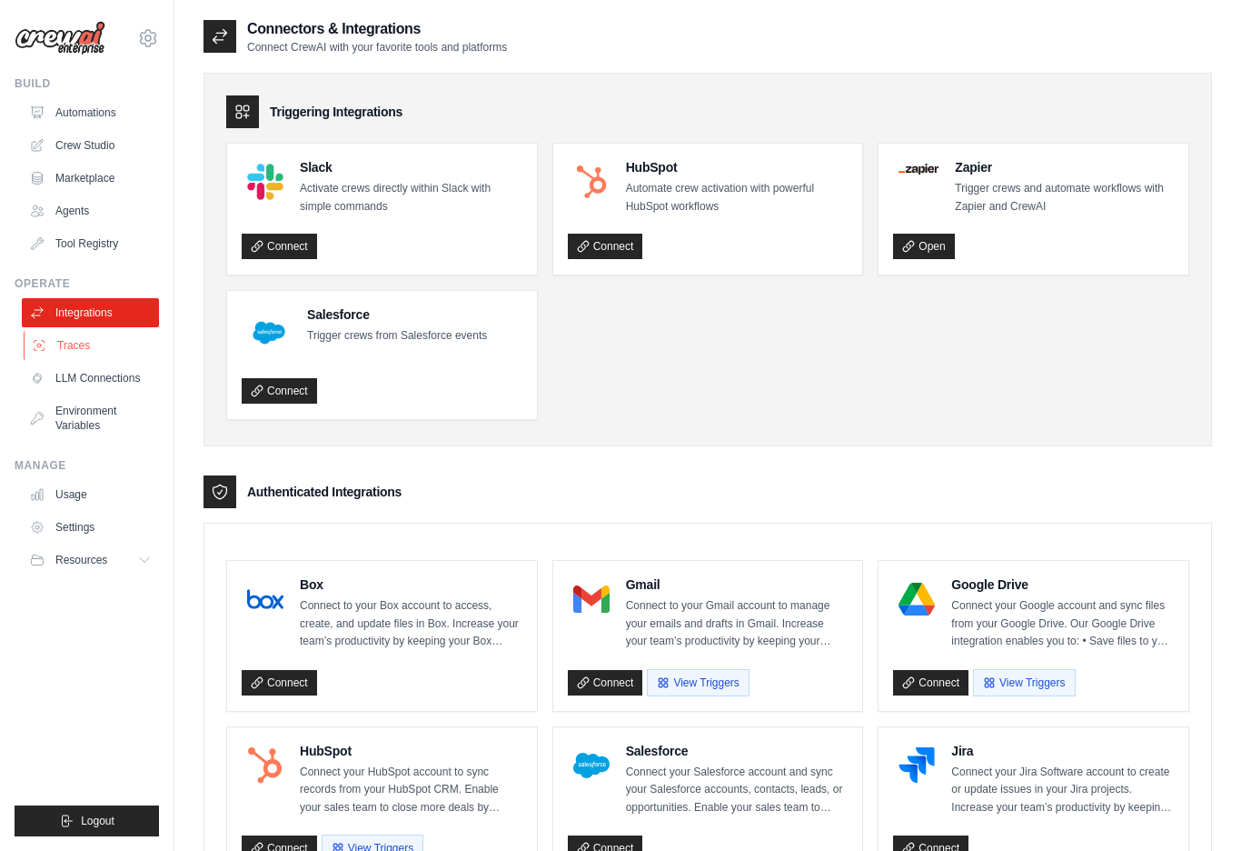
click at [109, 351] on link "Traces" at bounding box center [92, 345] width 137 height 29
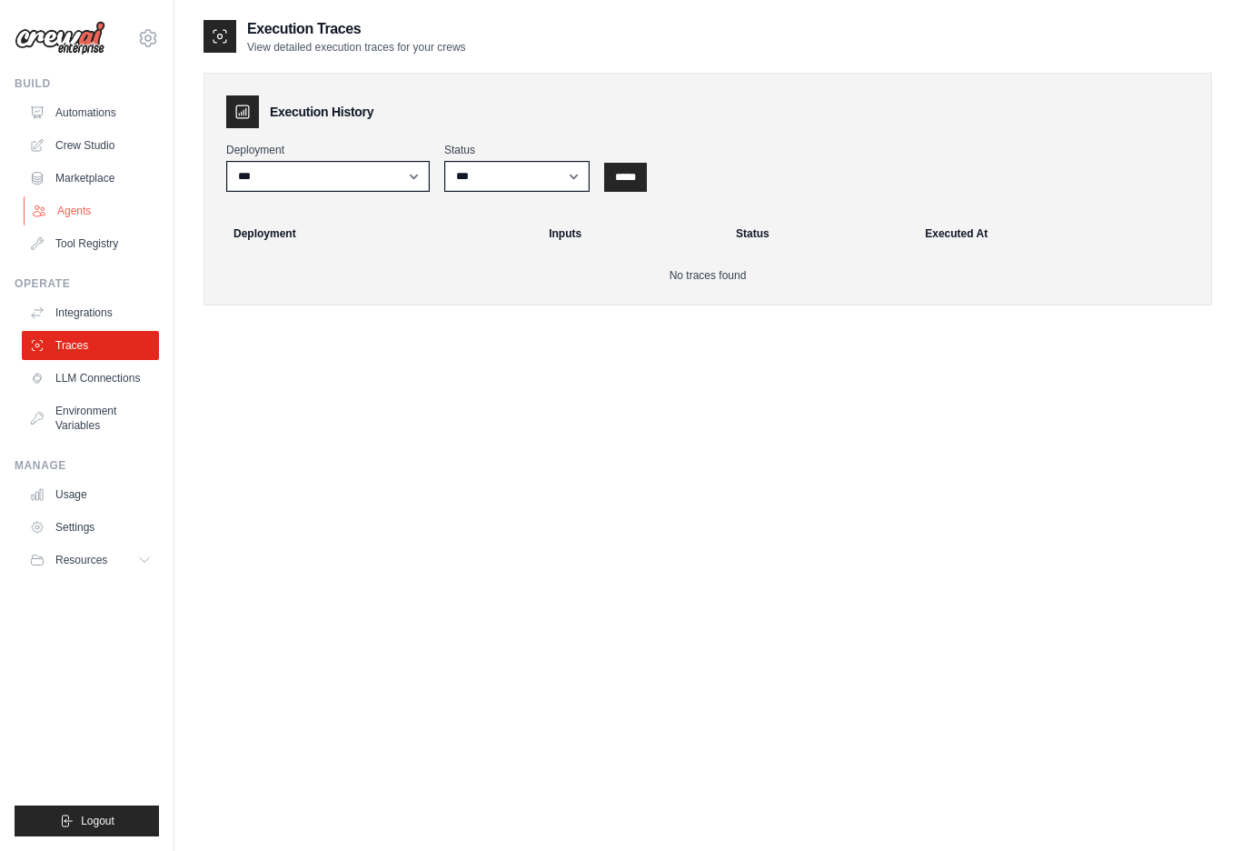
click at [92, 213] on link "Agents" at bounding box center [92, 210] width 137 height 29
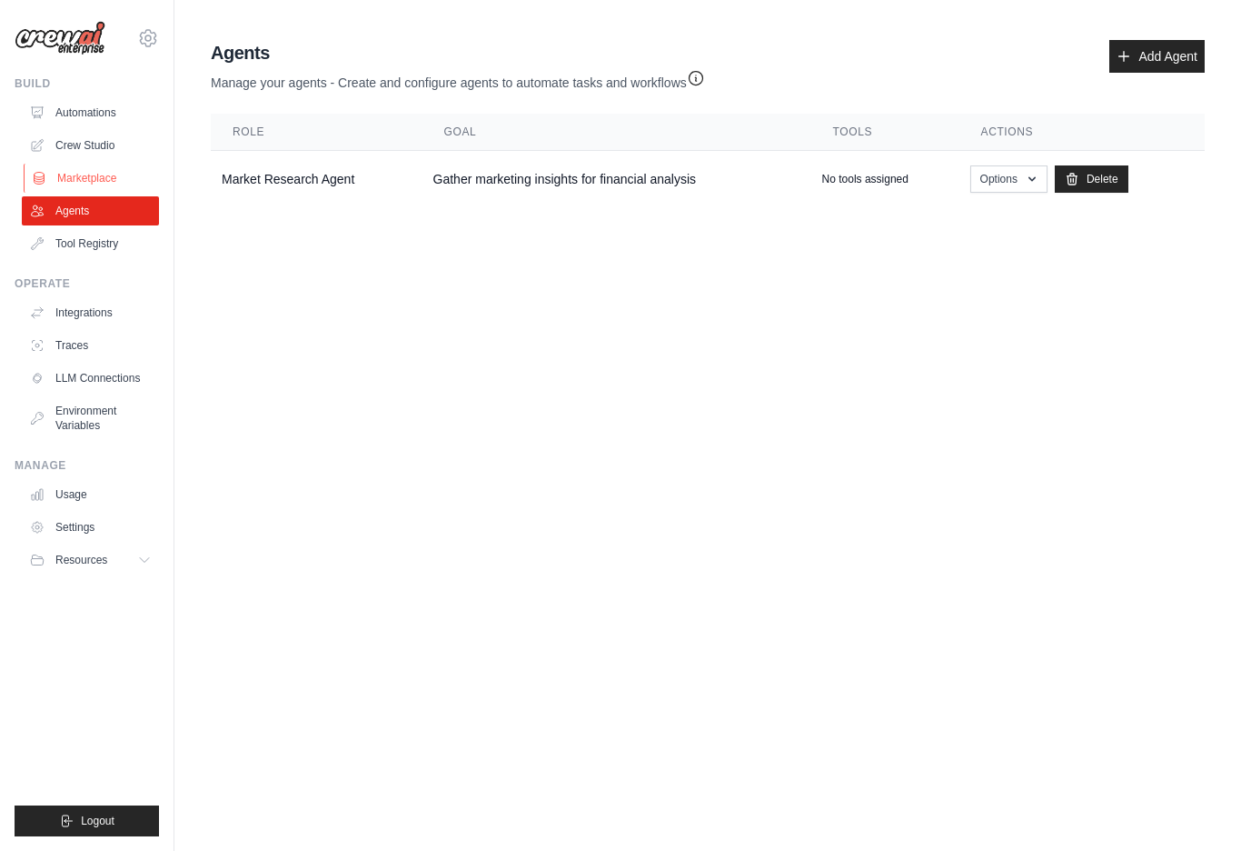
click at [95, 164] on link "Marketplace" at bounding box center [92, 178] width 137 height 29
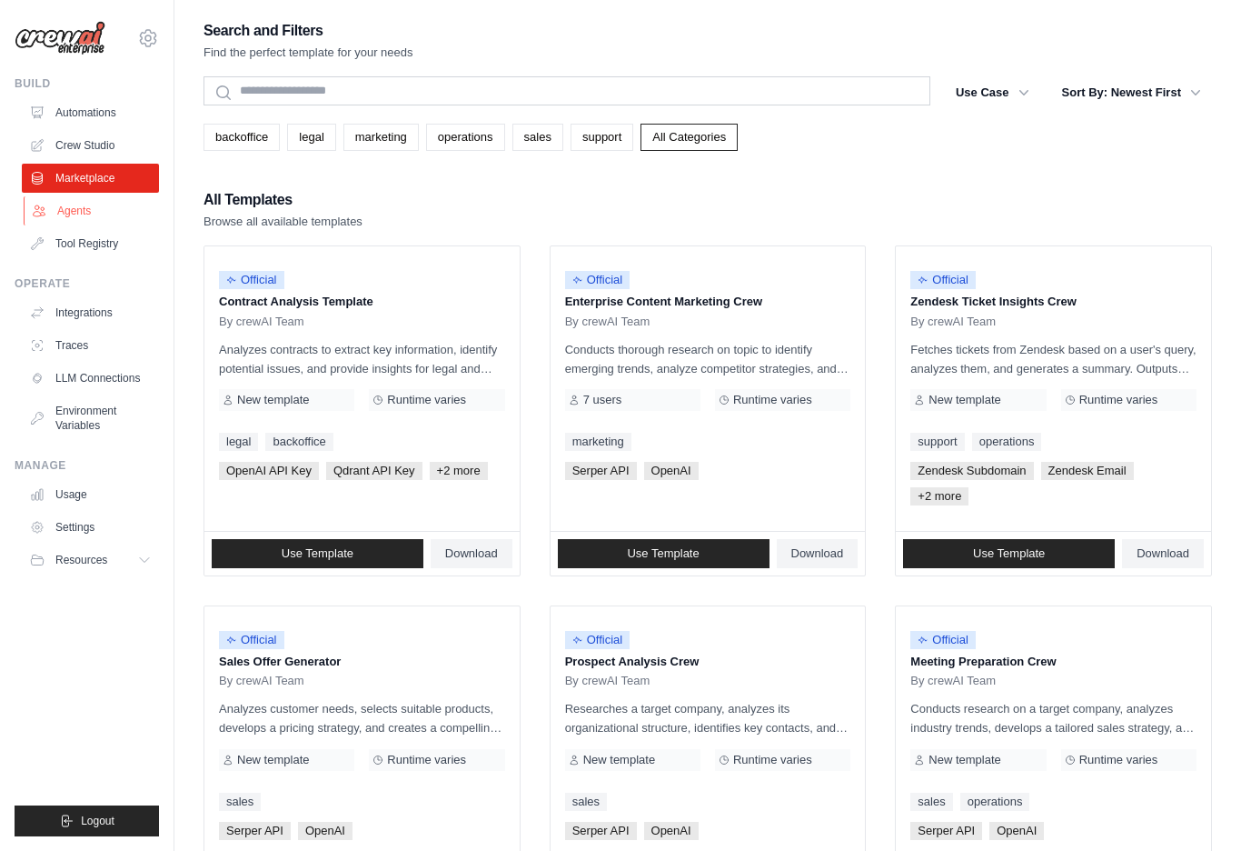
click at [79, 204] on link "Agents" at bounding box center [92, 210] width 137 height 29
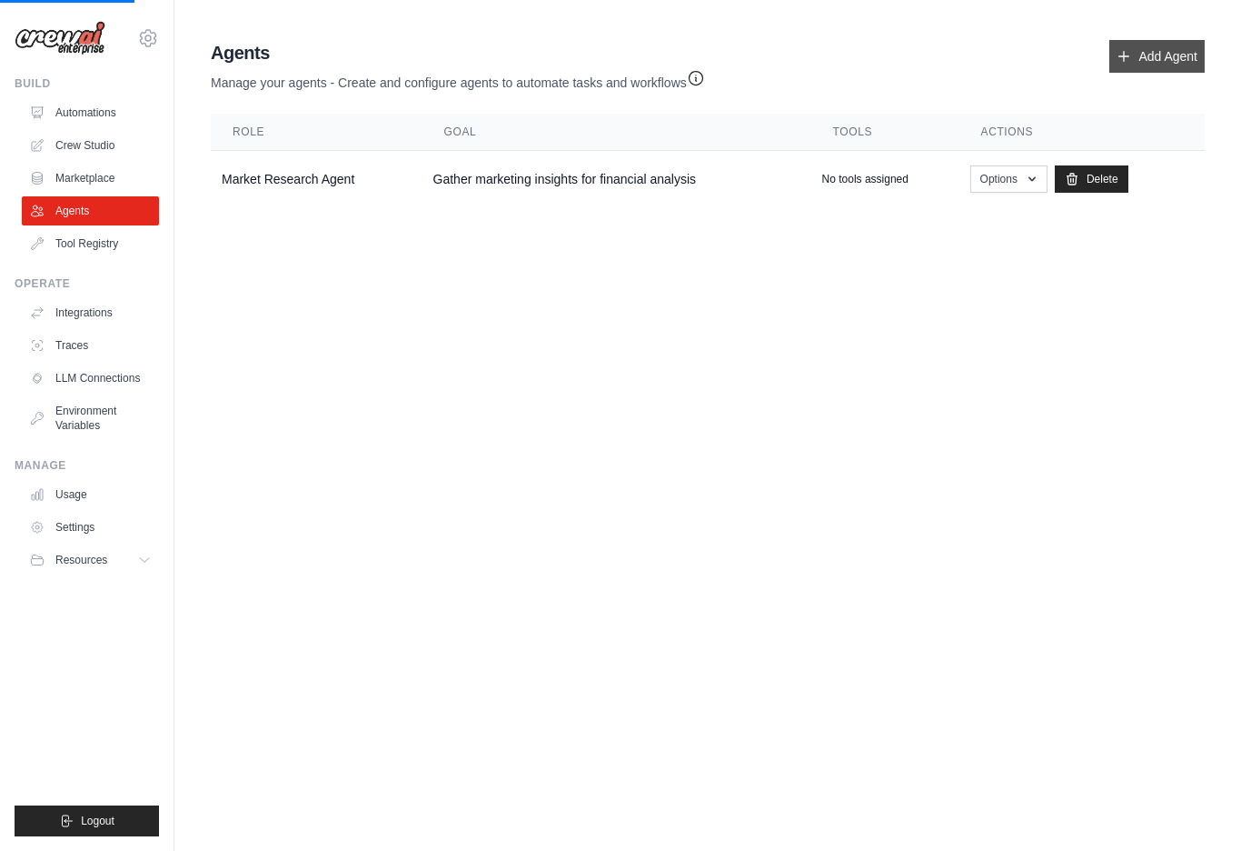
click at [1157, 53] on link "Add Agent" at bounding box center [1157, 56] width 95 height 33
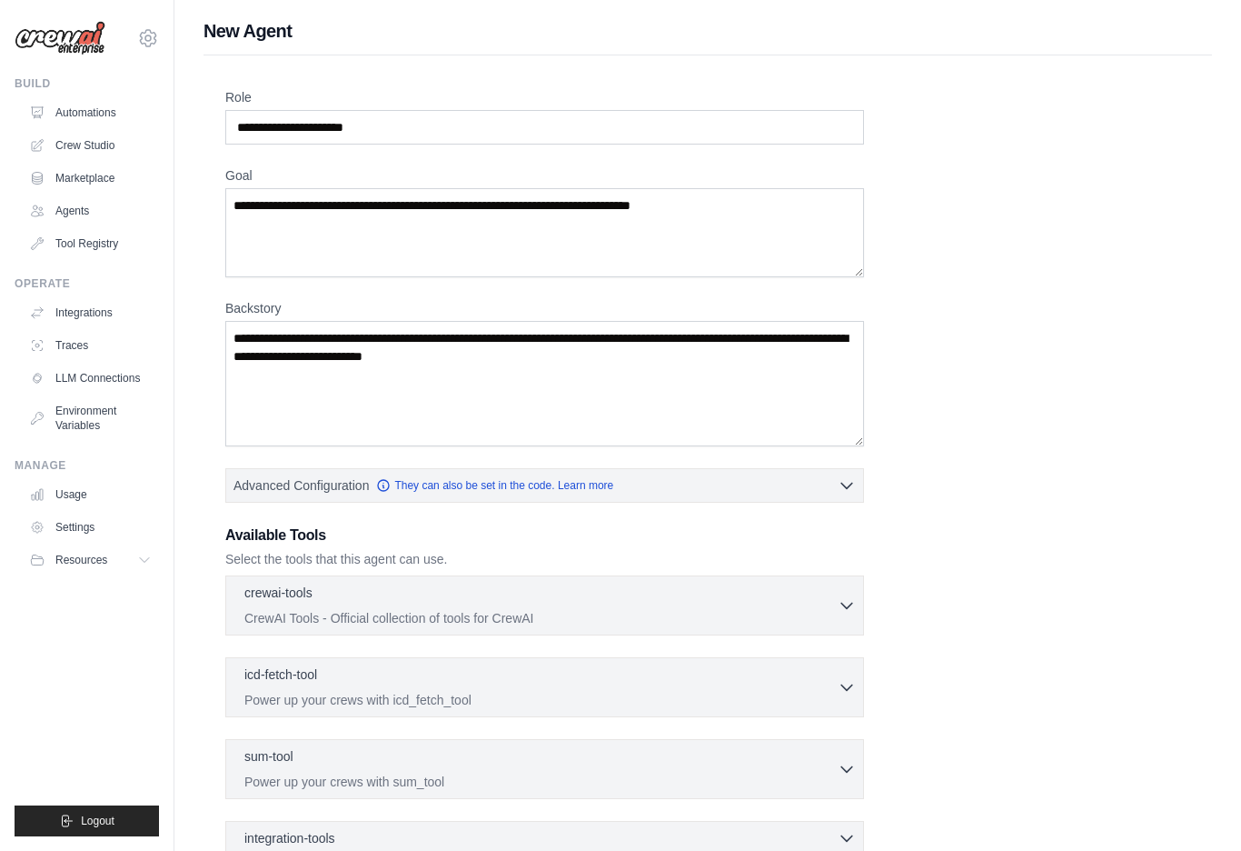
click at [245, 173] on label "Goal" at bounding box center [544, 175] width 639 height 18
click at [245, 188] on textarea "Goal" at bounding box center [544, 232] width 639 height 89
click at [254, 297] on div "Role Goal [GEOGRAPHIC_DATA] Advanced Configuration They can also be set in the …" at bounding box center [707, 531] width 965 height 887
